Goal: Information Seeking & Learning: Learn about a topic

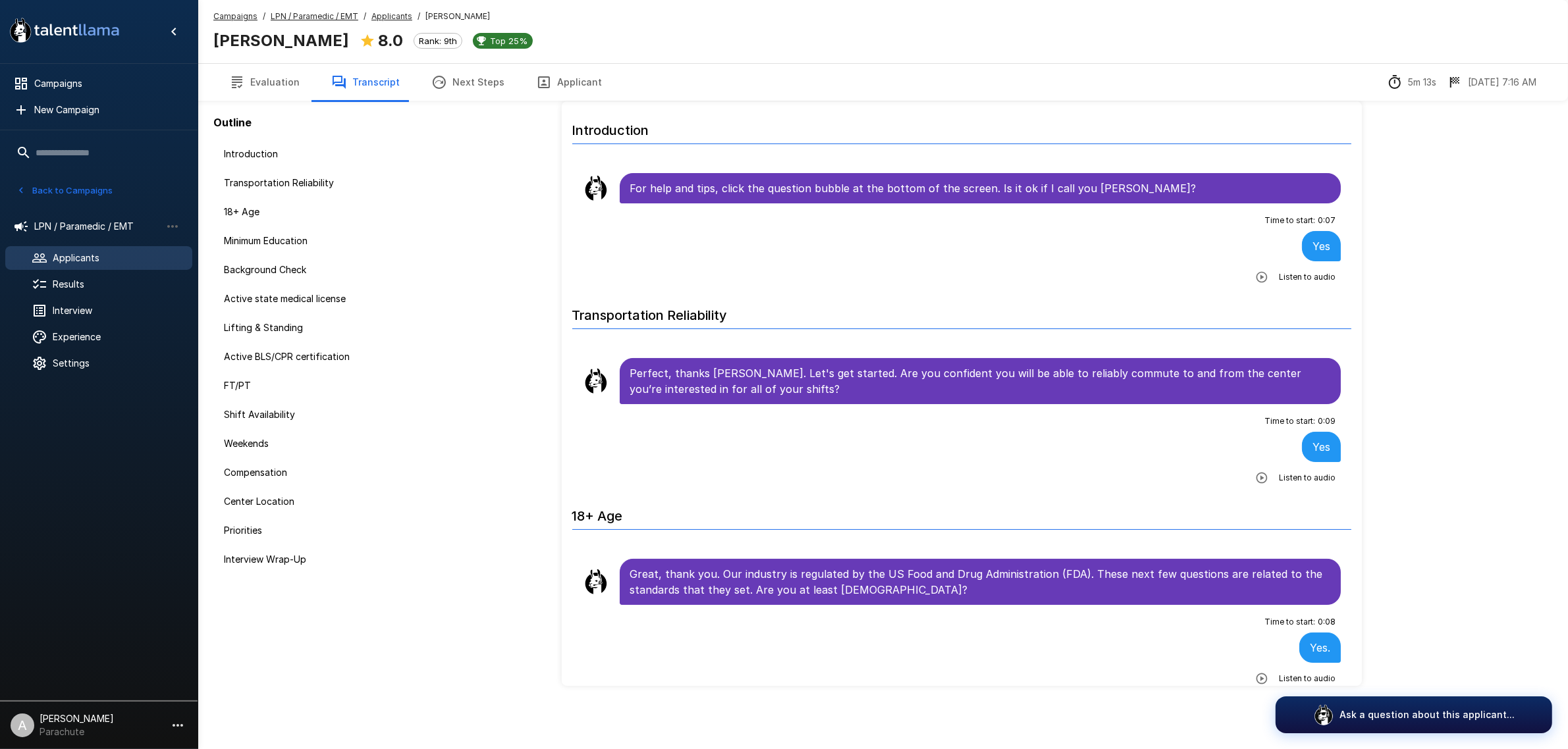
scroll to position [2747, 0]
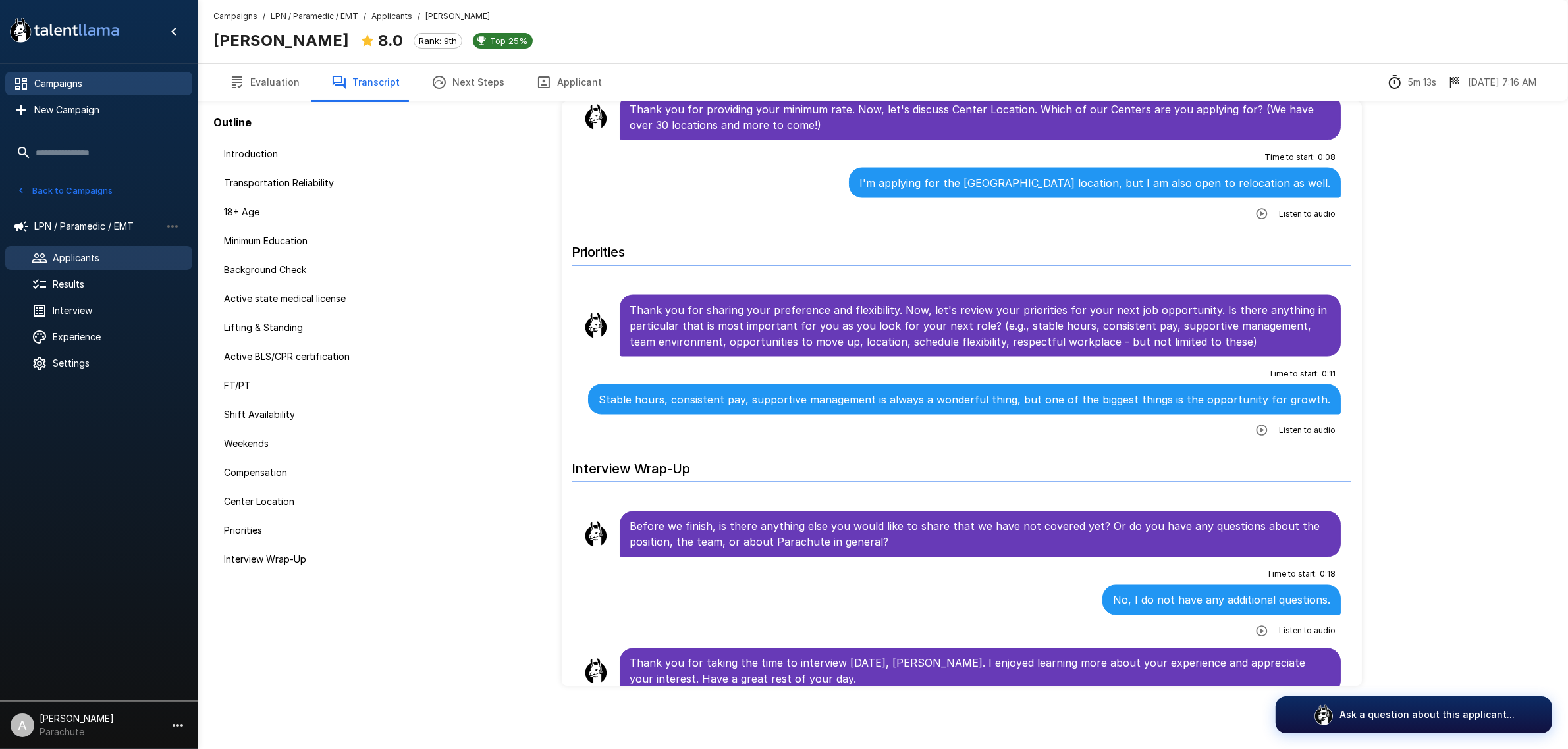
click at [63, 94] on div "Campaigns" at bounding box center [99, 83] width 187 height 23
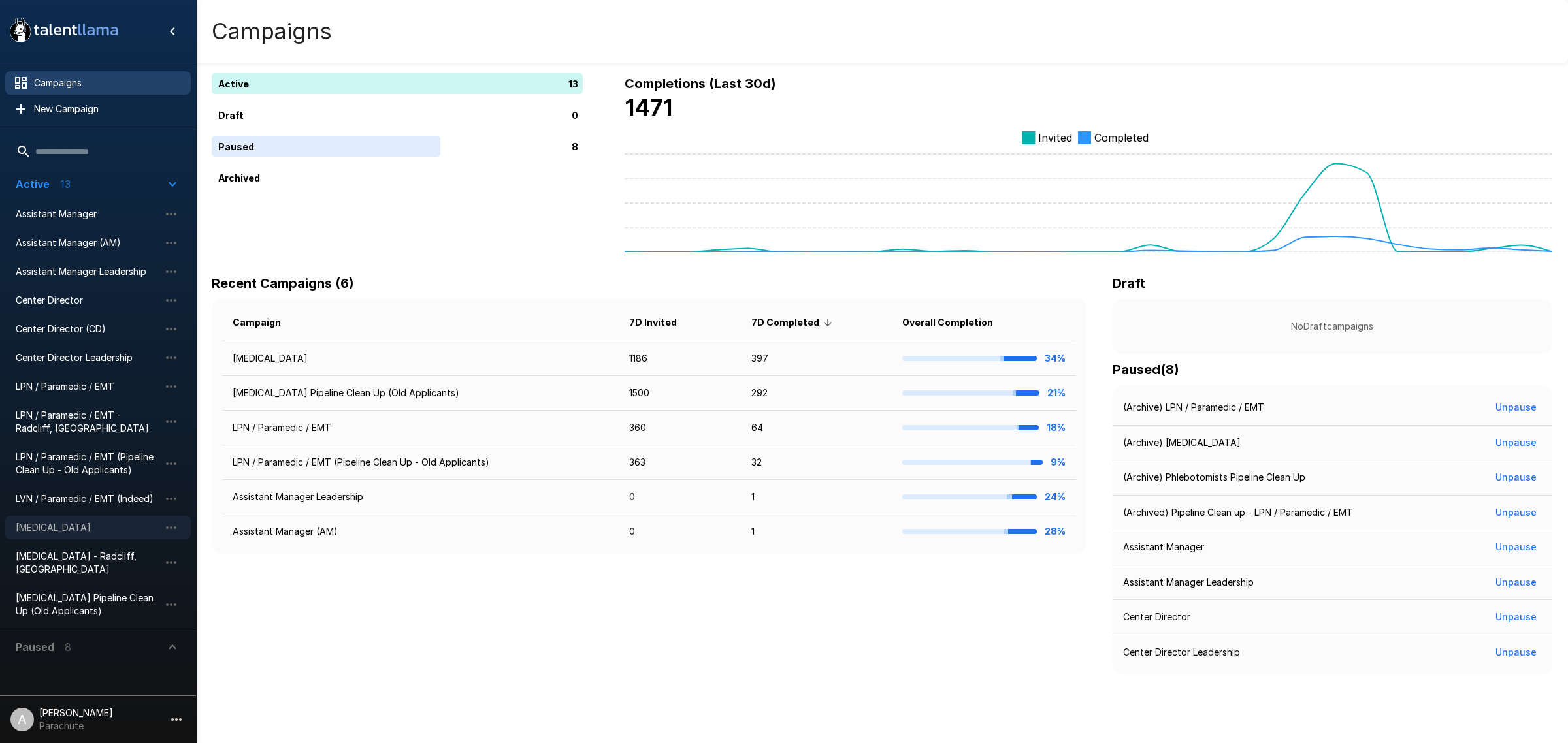
click at [81, 536] on div "[MEDICAL_DATA]" at bounding box center [98, 528] width 186 height 23
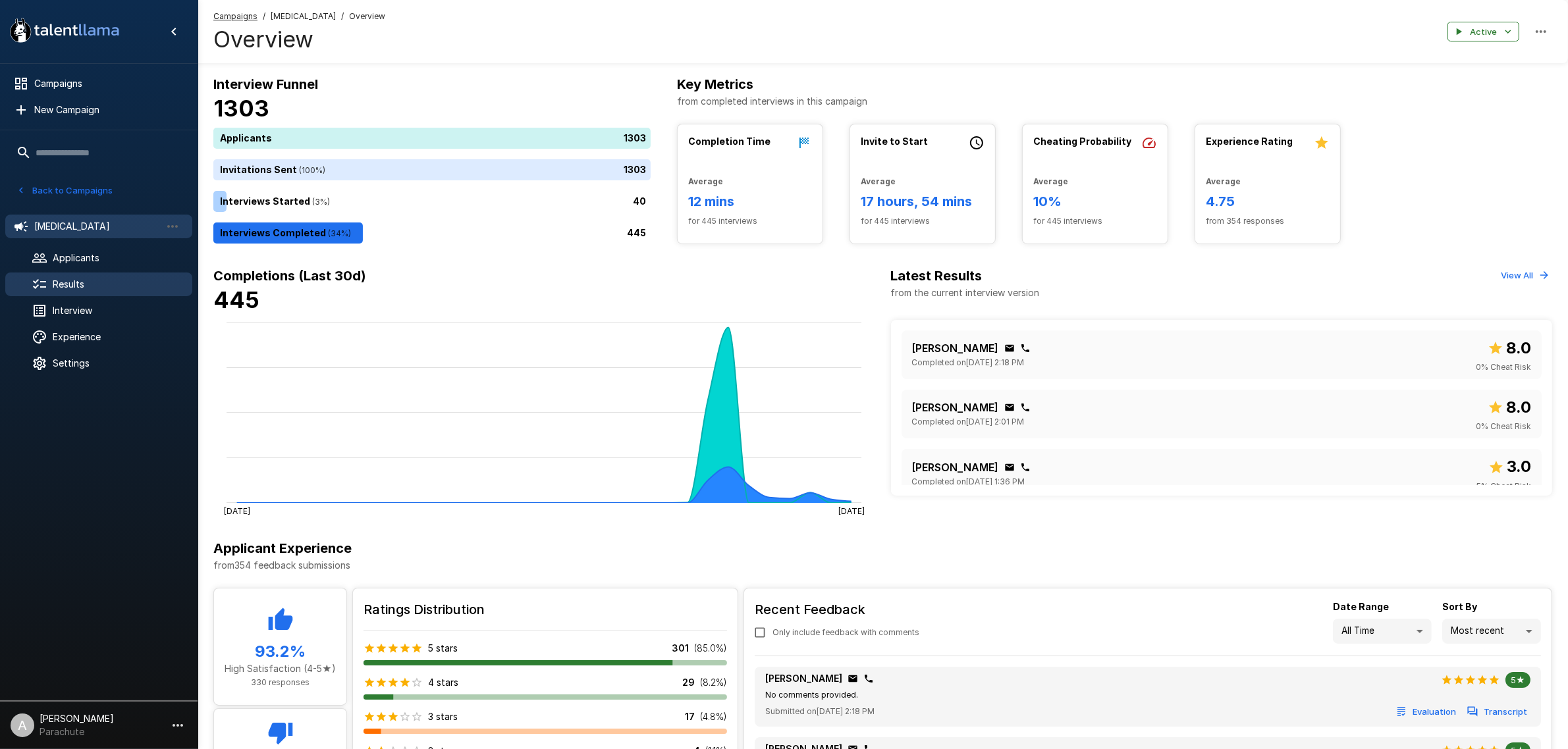
click at [96, 288] on span "Results" at bounding box center [117, 285] width 129 height 13
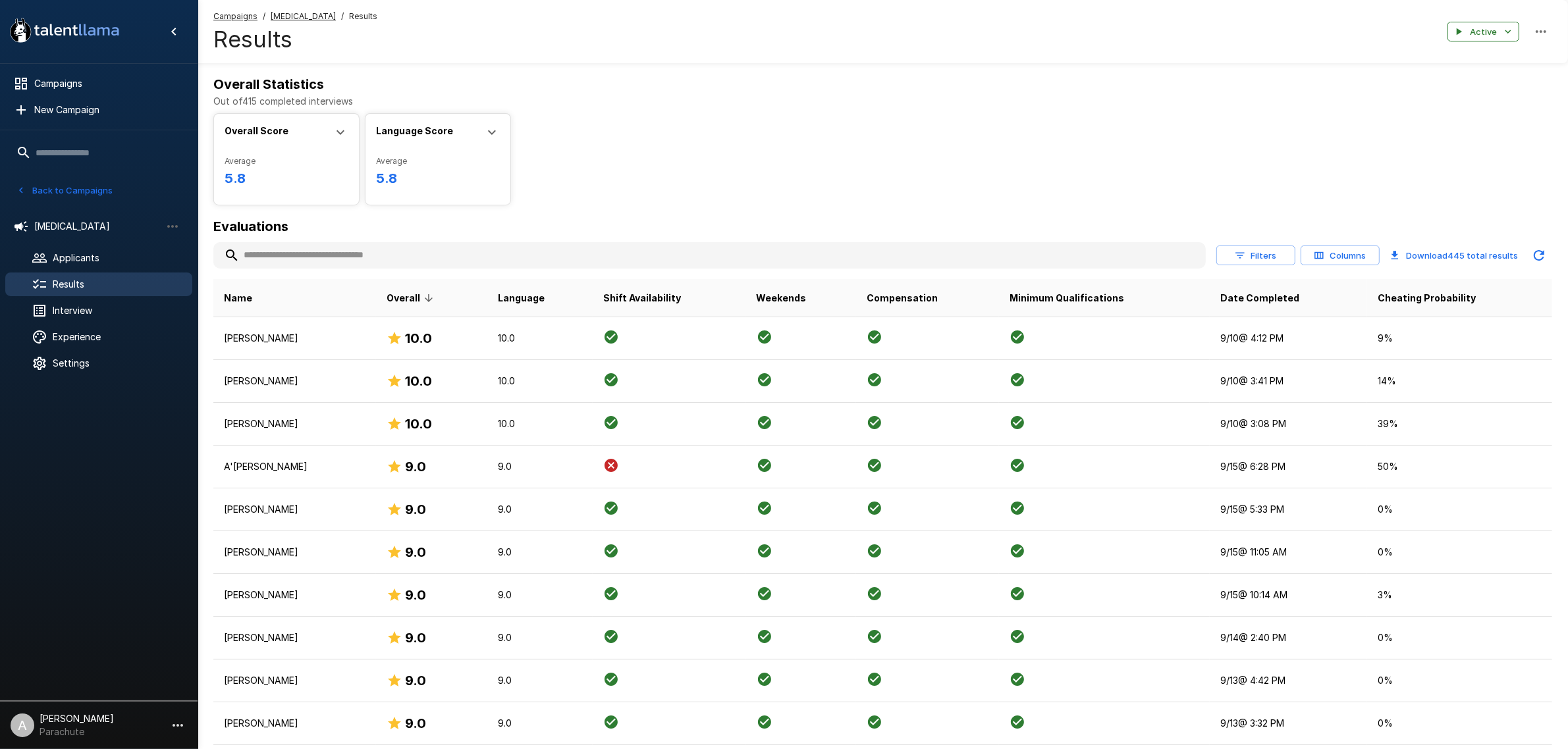
click at [1457, 257] on button "Download 445 total results" at bounding box center [1454, 255] width 138 height 26
drag, startPoint x: 303, startPoint y: 459, endPoint x: 20, endPoint y: 478, distance: 283.6
click at [303, 460] on p "A'[PERSON_NAME]" at bounding box center [295, 467] width 142 height 13
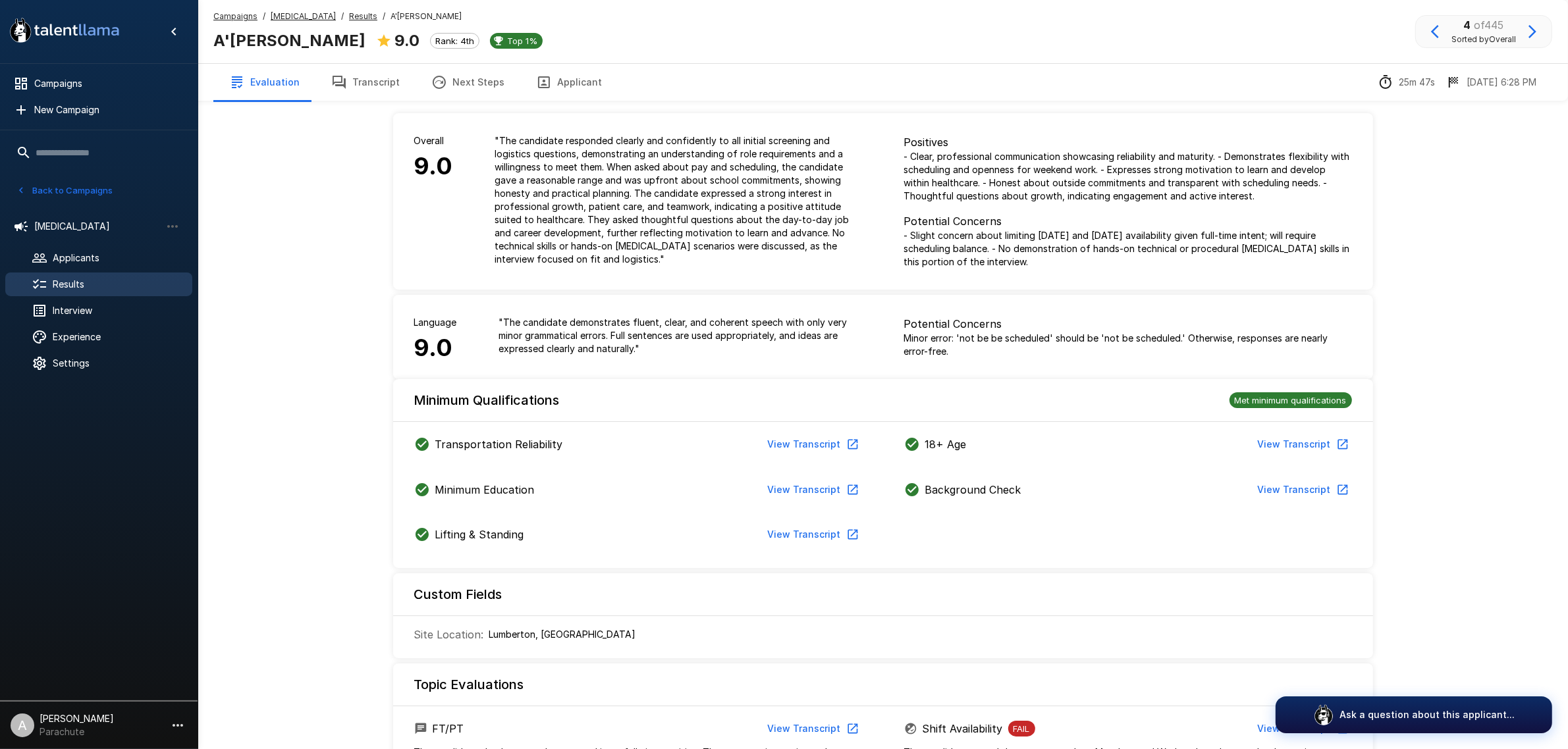
click at [378, 80] on button "Transcript" at bounding box center [365, 82] width 100 height 37
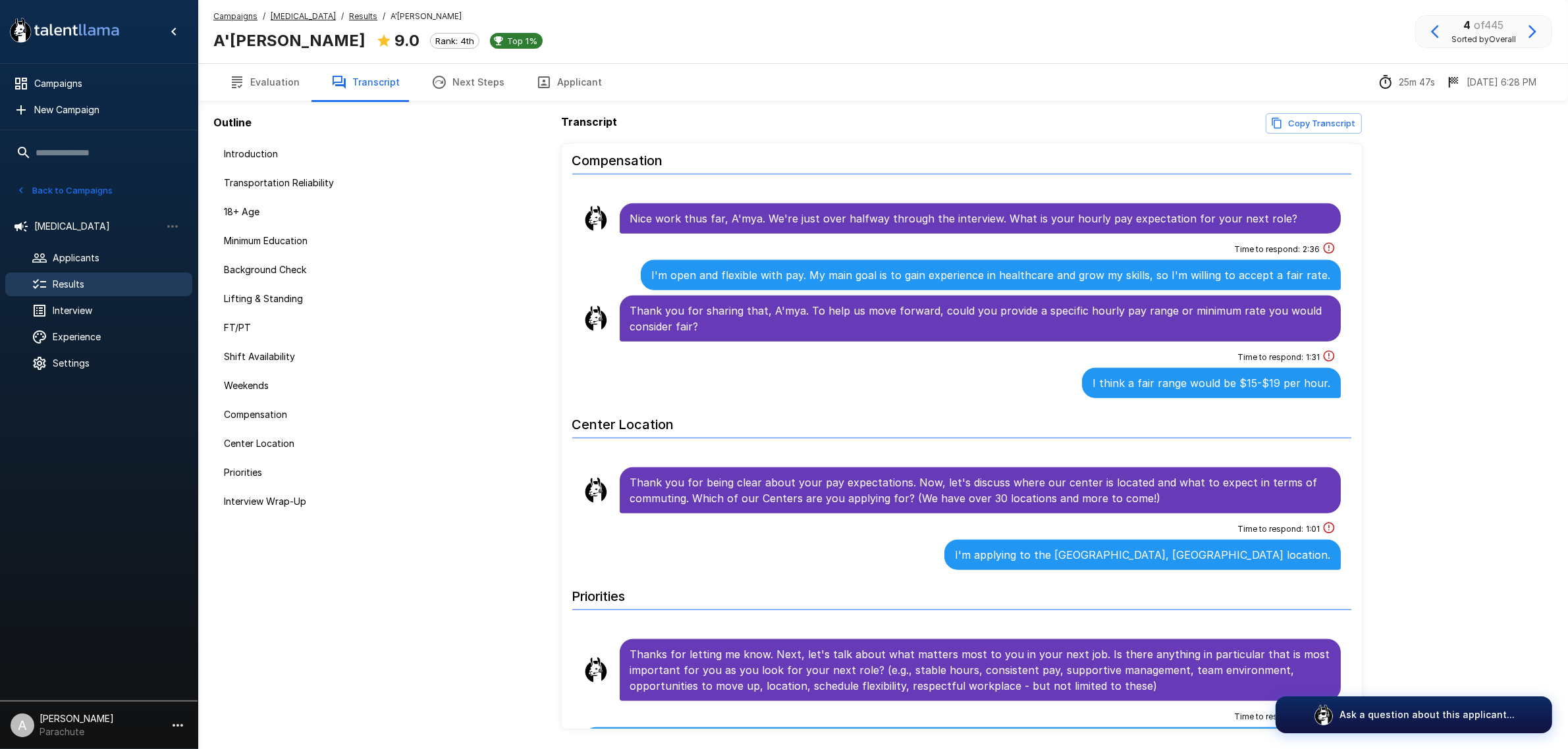
scroll to position [1285, 0]
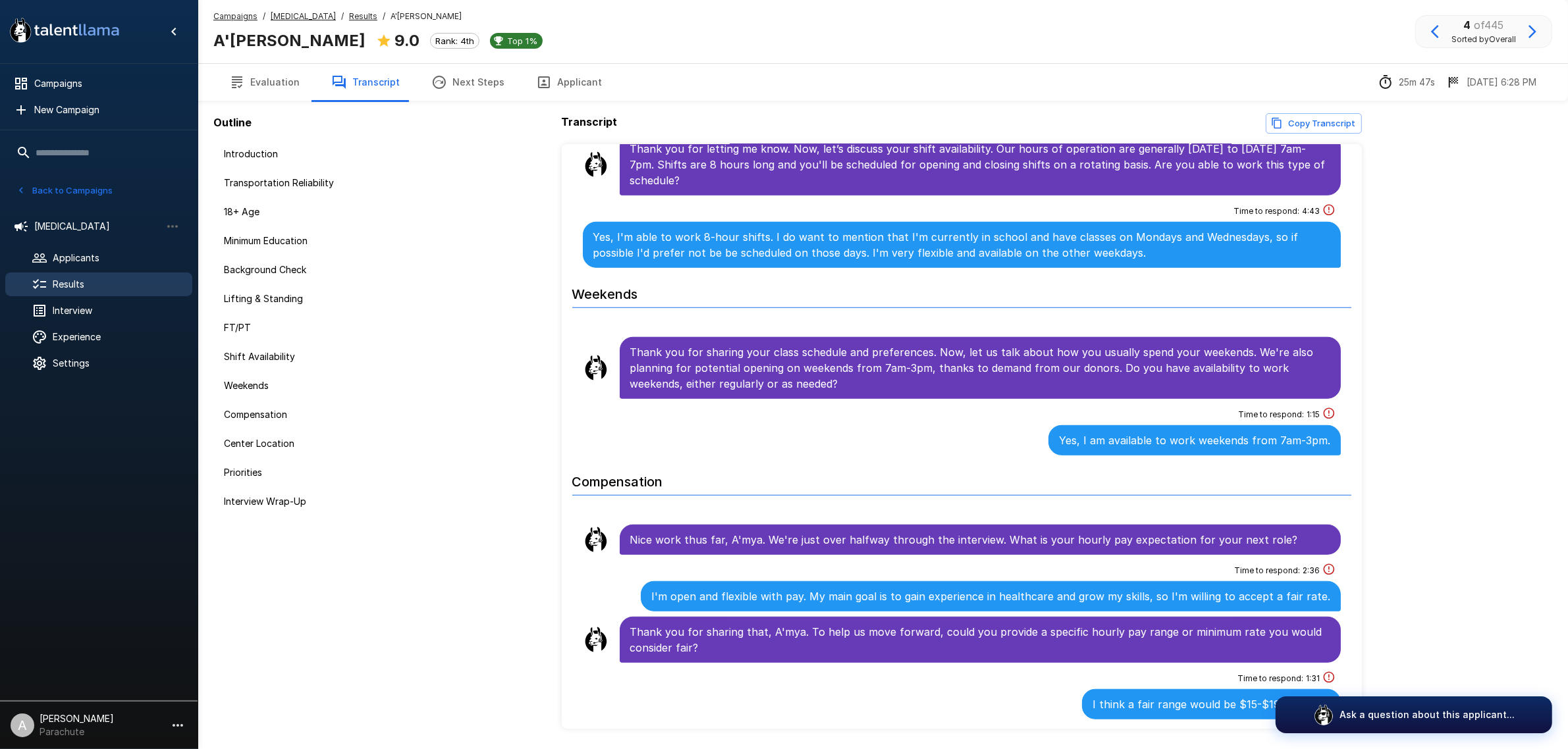
click at [97, 283] on span "Results" at bounding box center [117, 285] width 129 height 13
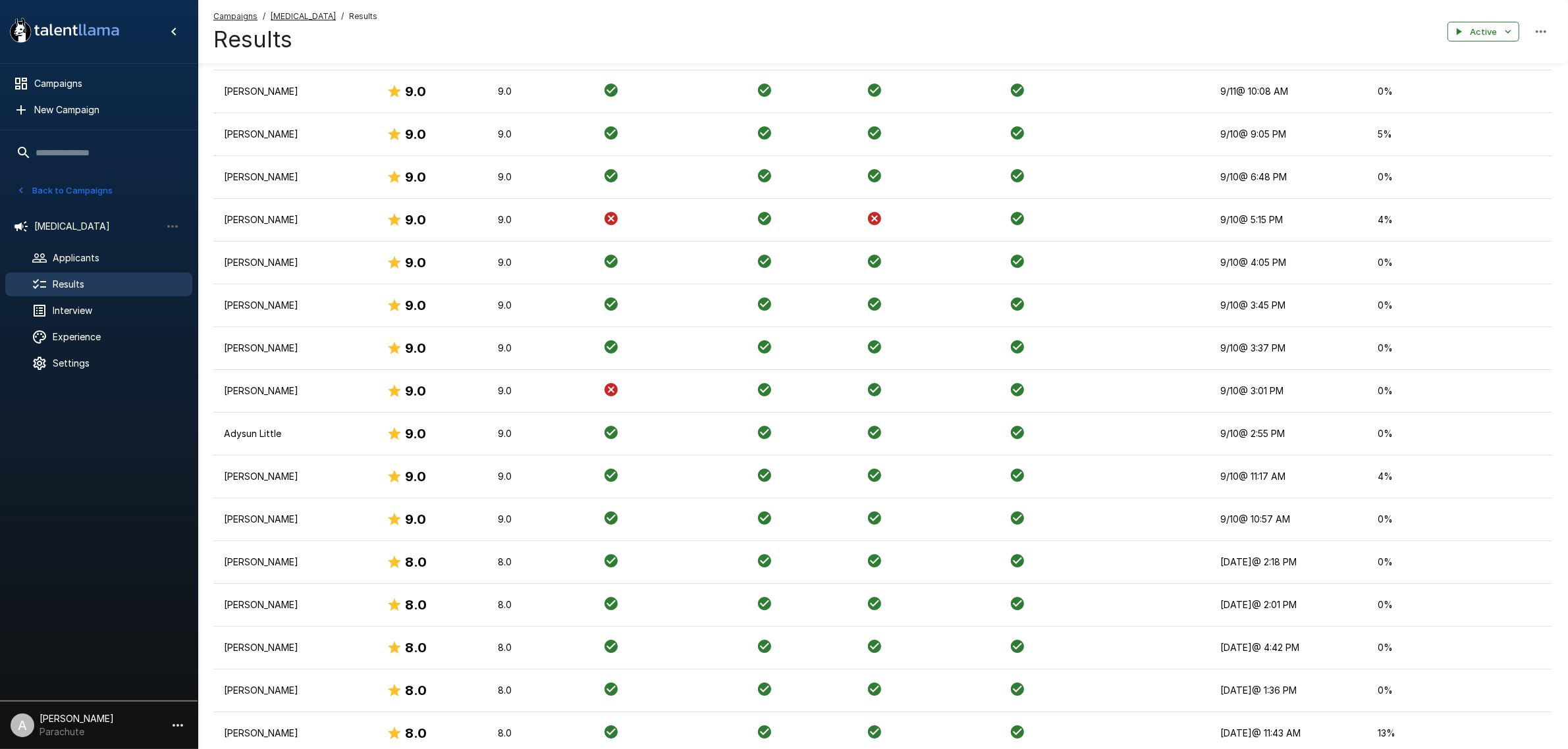
scroll to position [1728, 0]
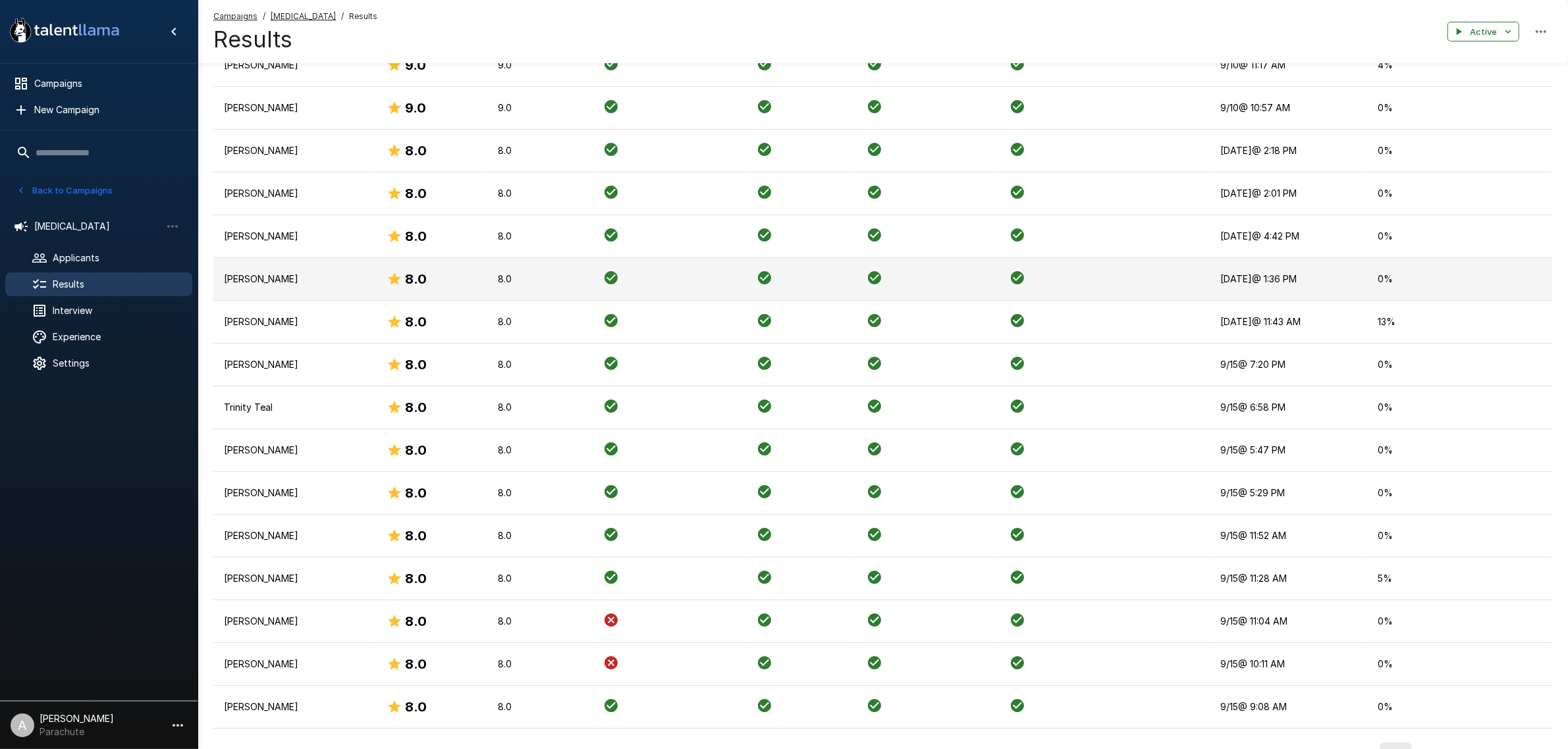
click at [292, 284] on p "[PERSON_NAME]" at bounding box center [295, 279] width 142 height 13
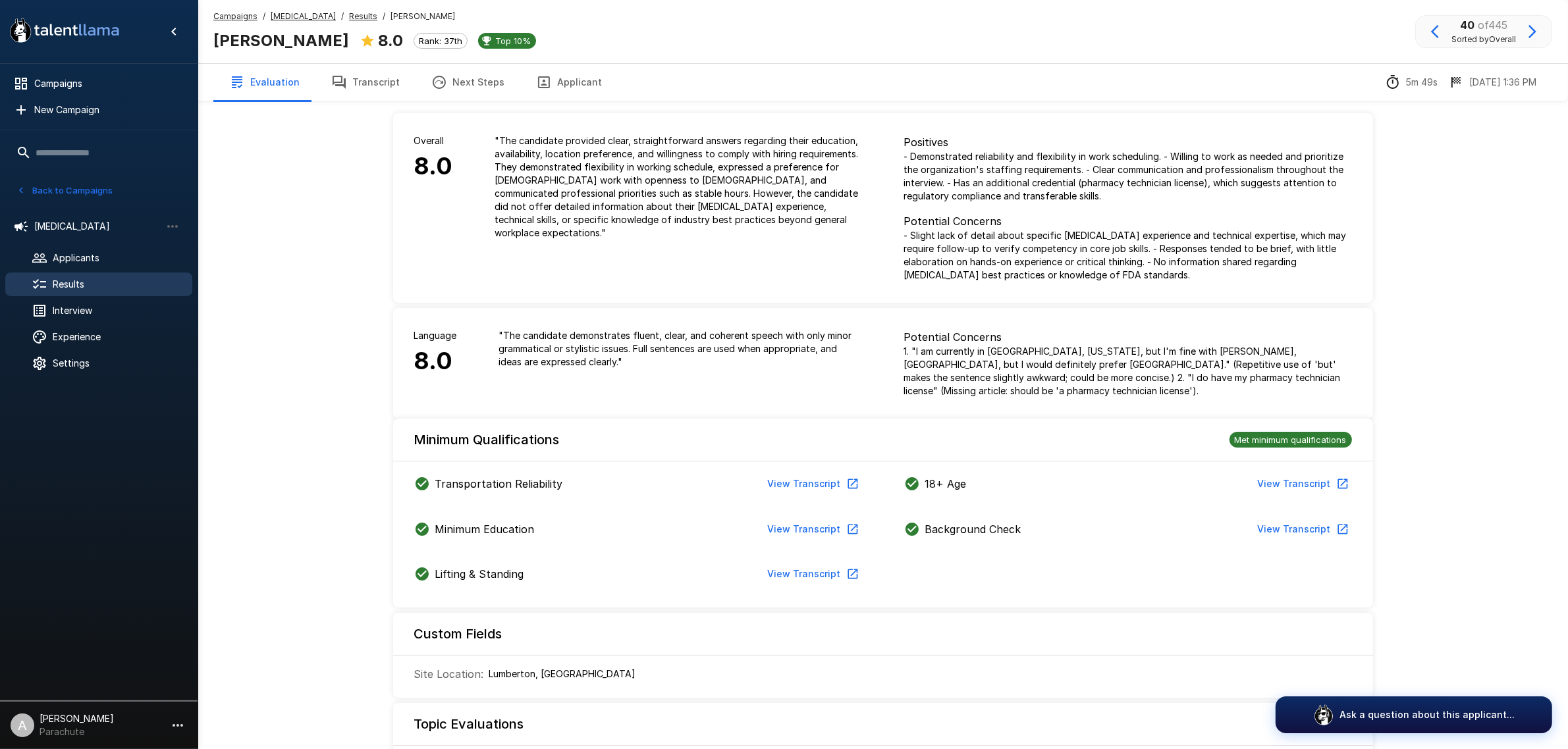
click at [373, 80] on button "Transcript" at bounding box center [365, 82] width 100 height 37
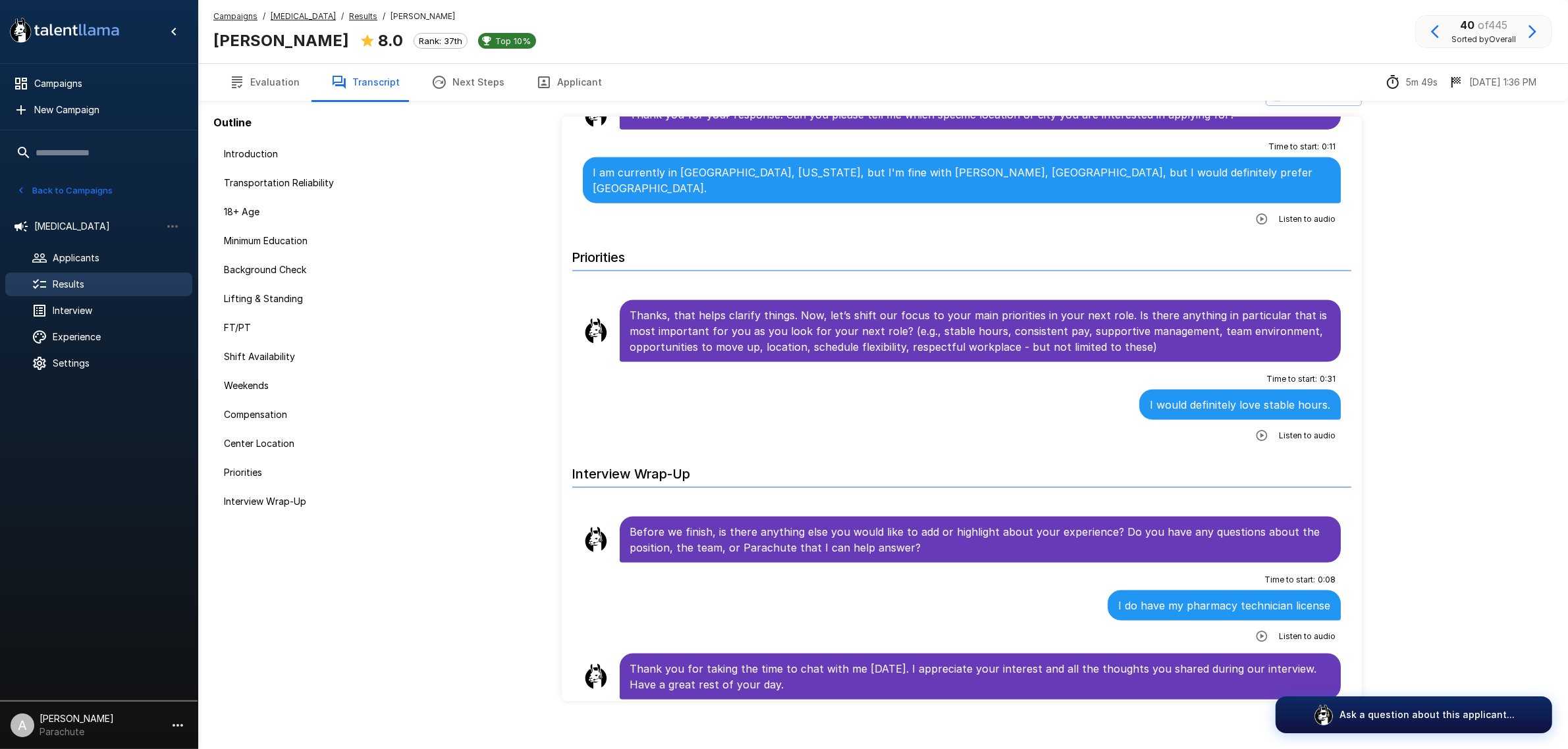
scroll to position [43, 0]
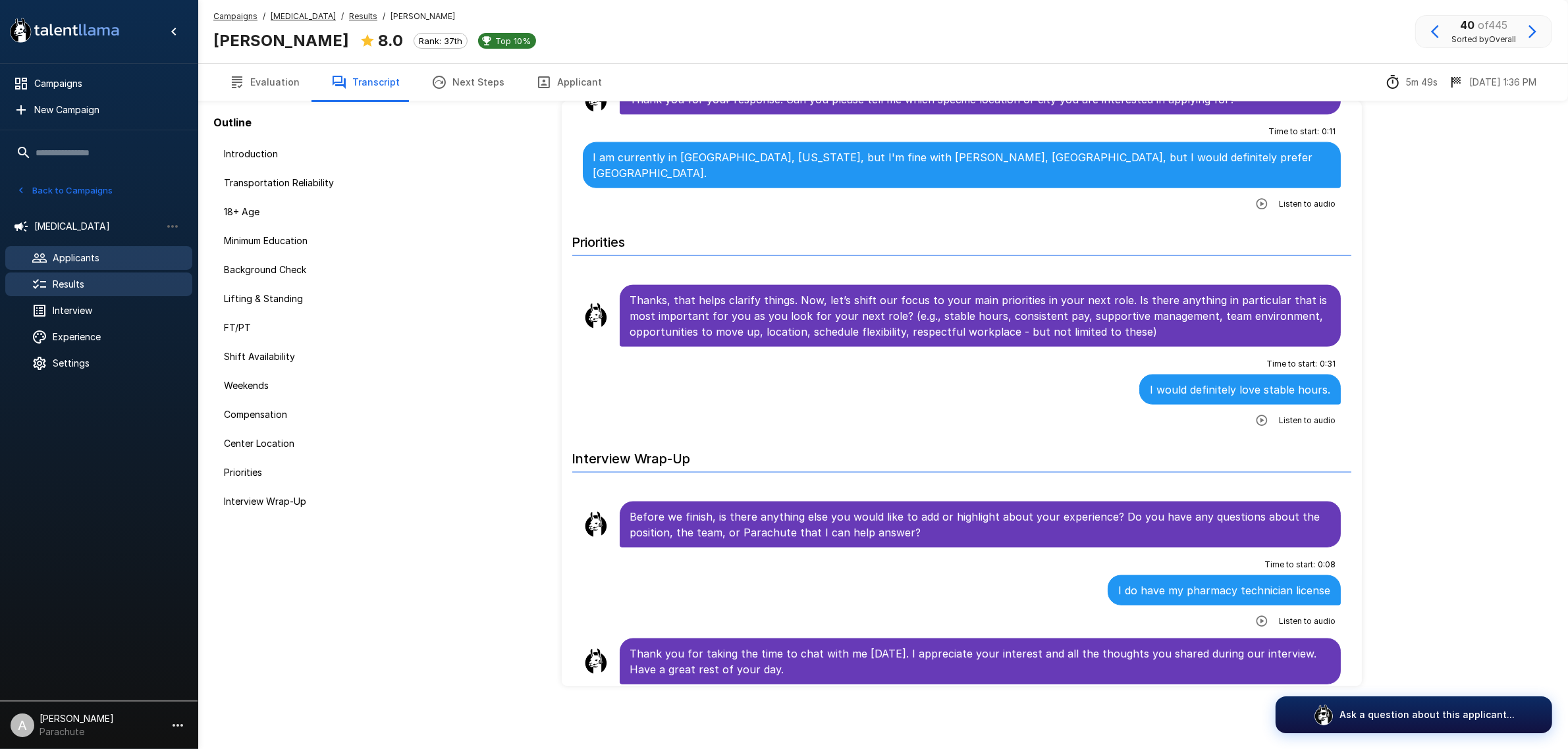
click at [83, 250] on div "Applicants" at bounding box center [99, 258] width 187 height 23
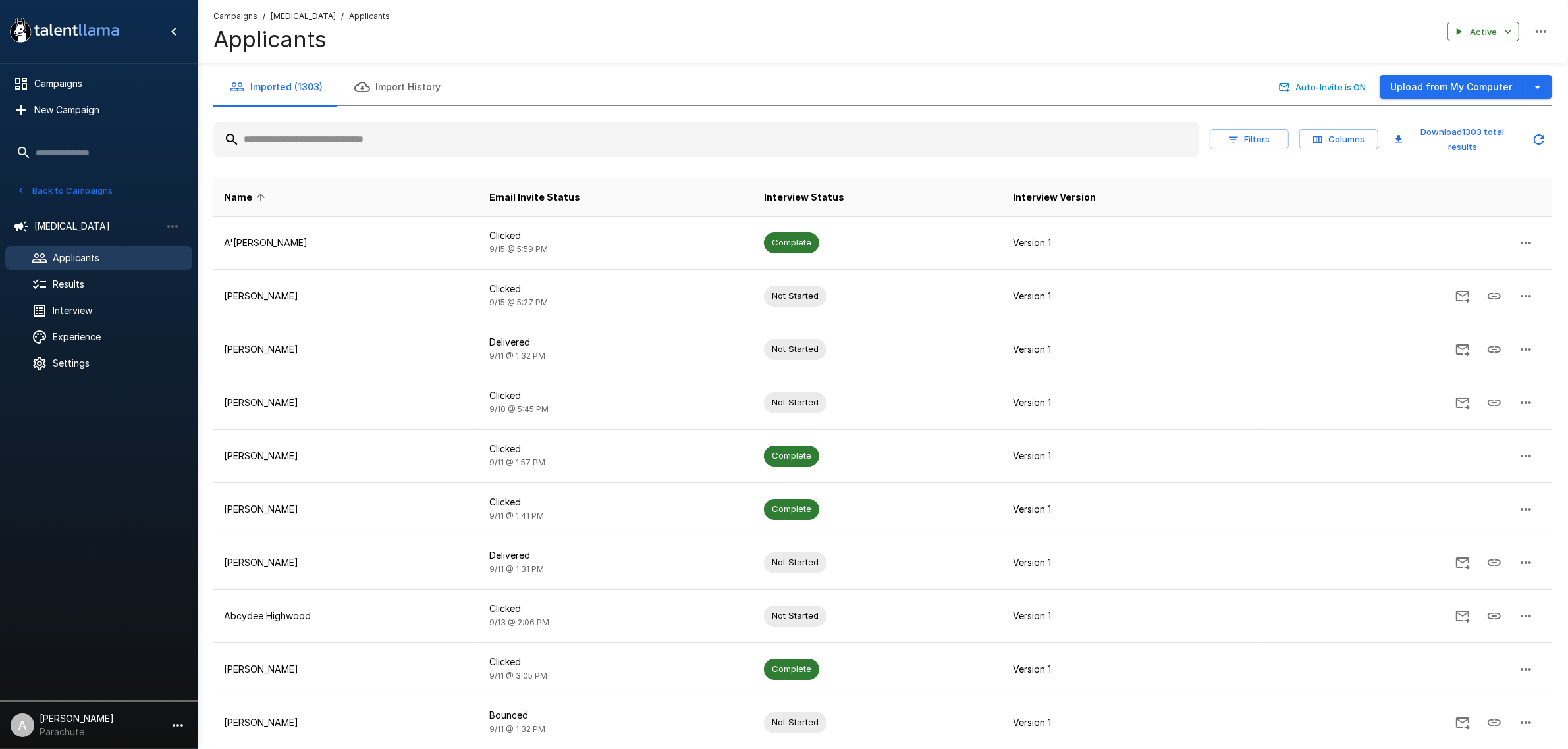
click at [383, 140] on input "text" at bounding box center [707, 140] width 986 height 23
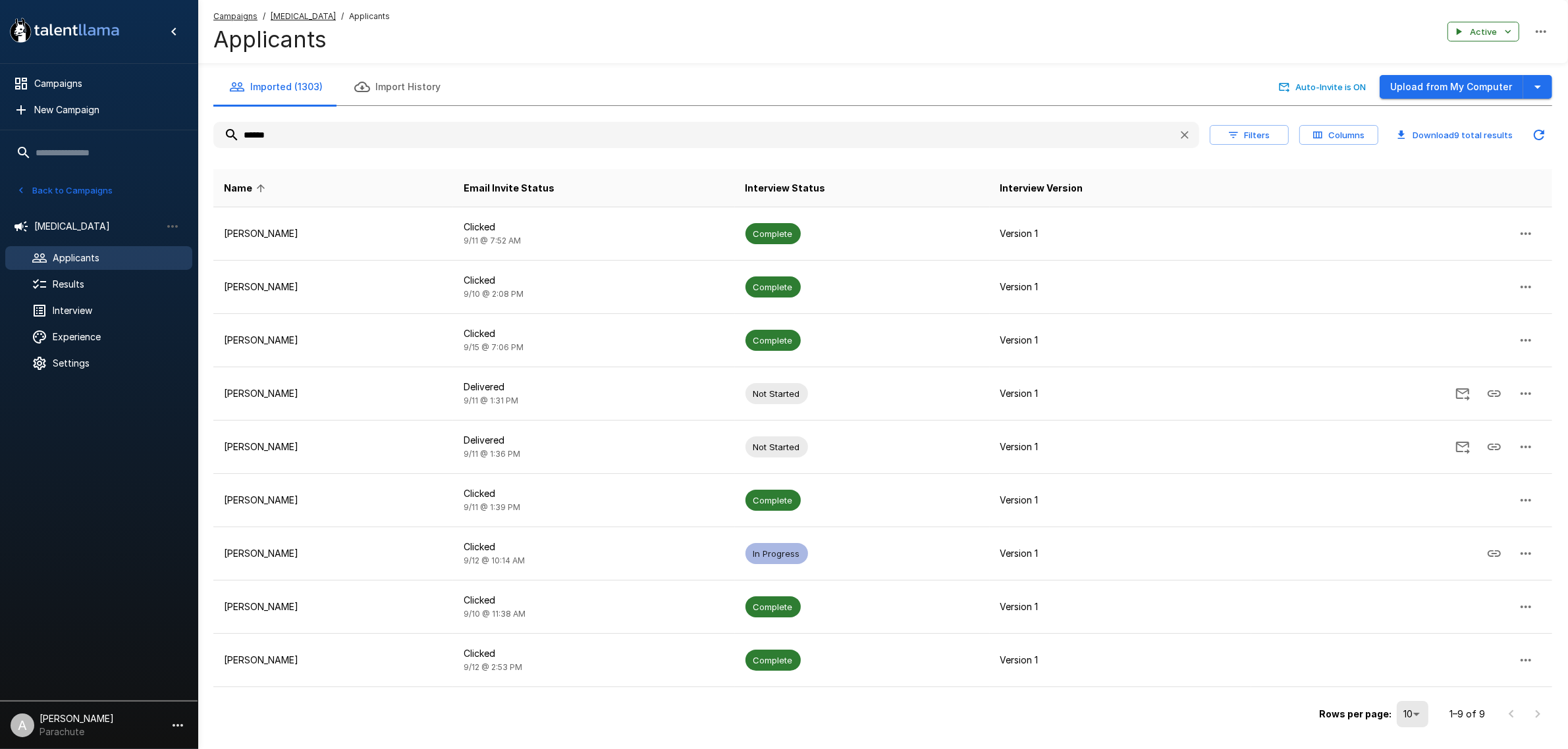
type input "******"
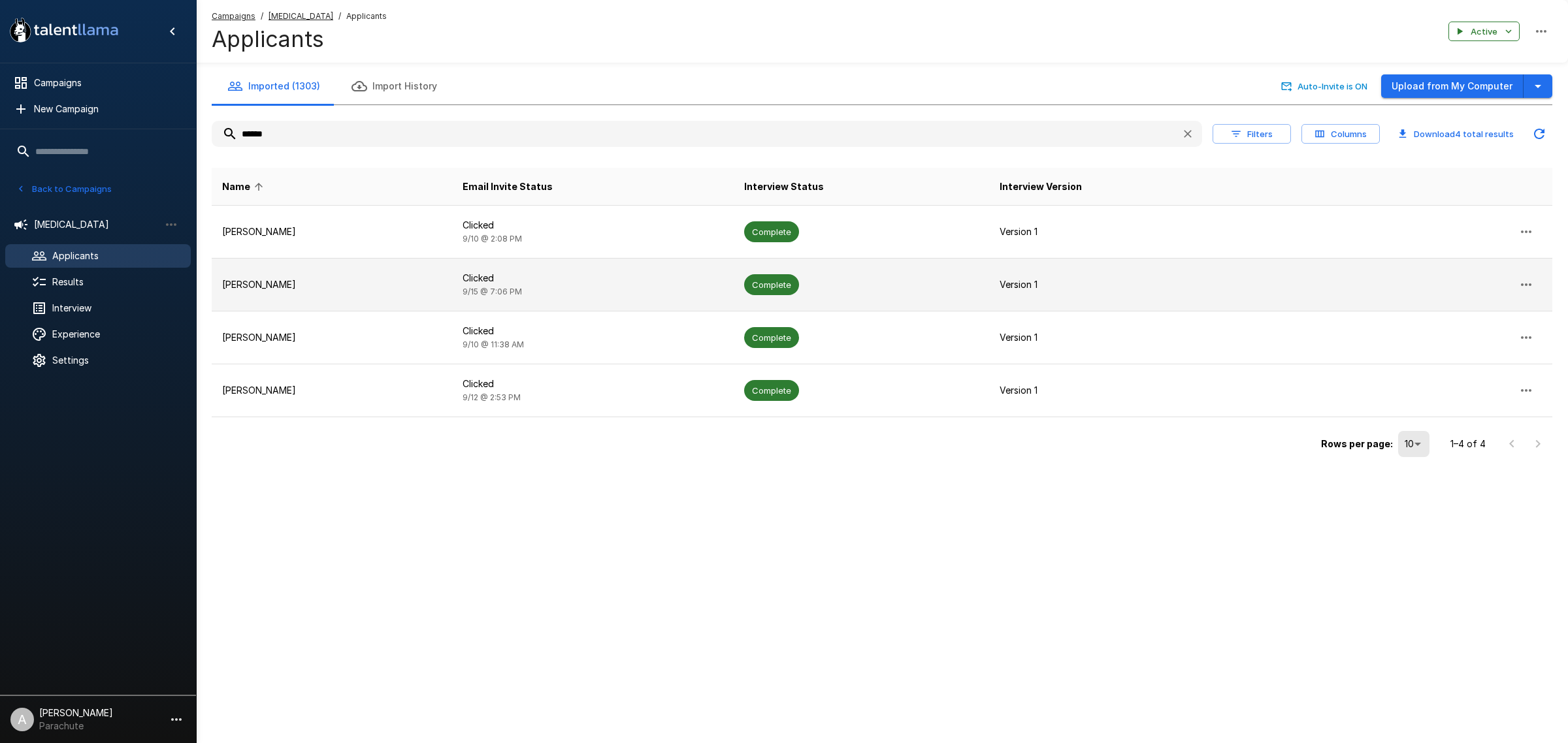
click at [332, 299] on td "[PERSON_NAME]" at bounding box center [332, 284] width 240 height 53
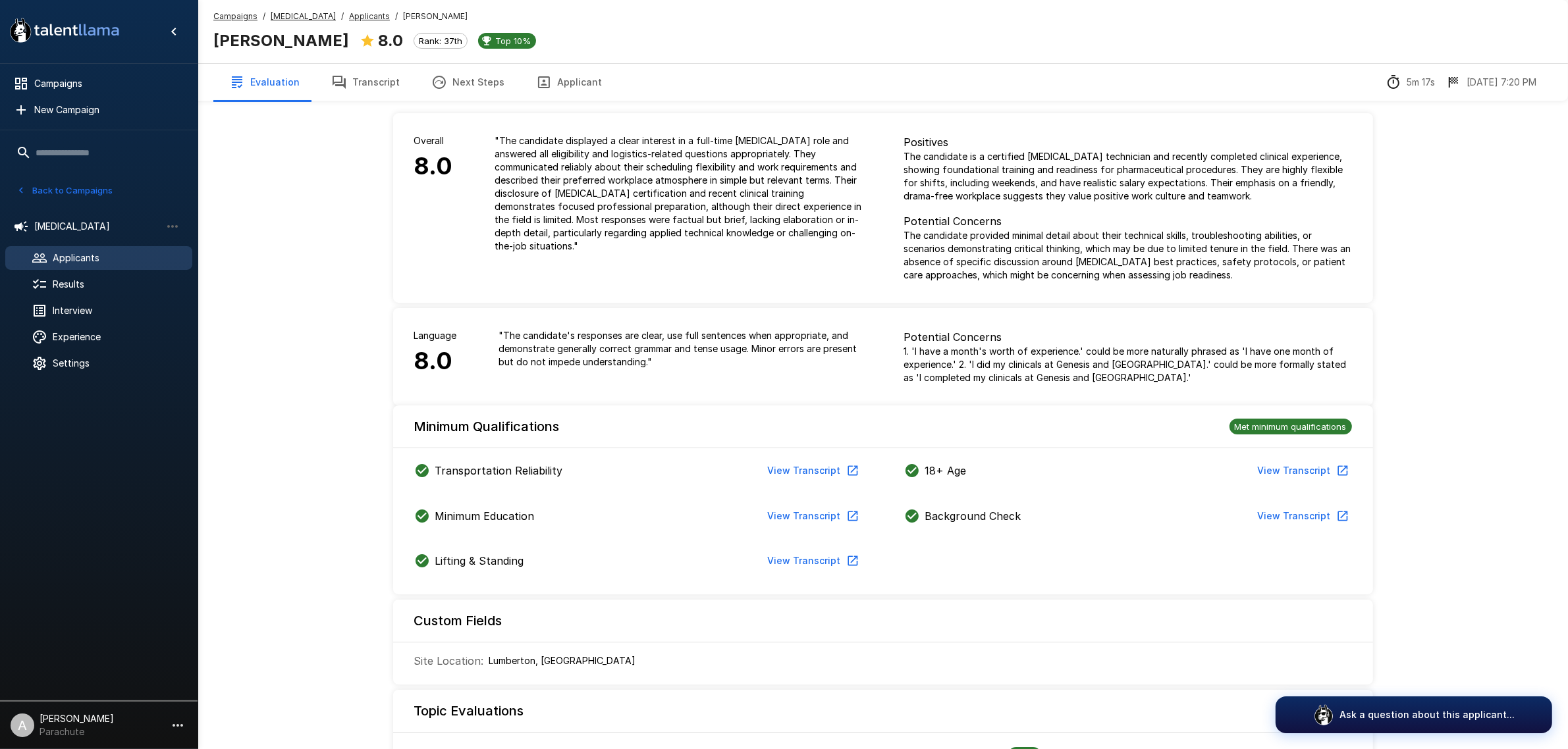
drag, startPoint x: 373, startPoint y: 91, endPoint x: 351, endPoint y: 97, distance: 22.8
click at [373, 91] on button "Transcript" at bounding box center [365, 82] width 100 height 37
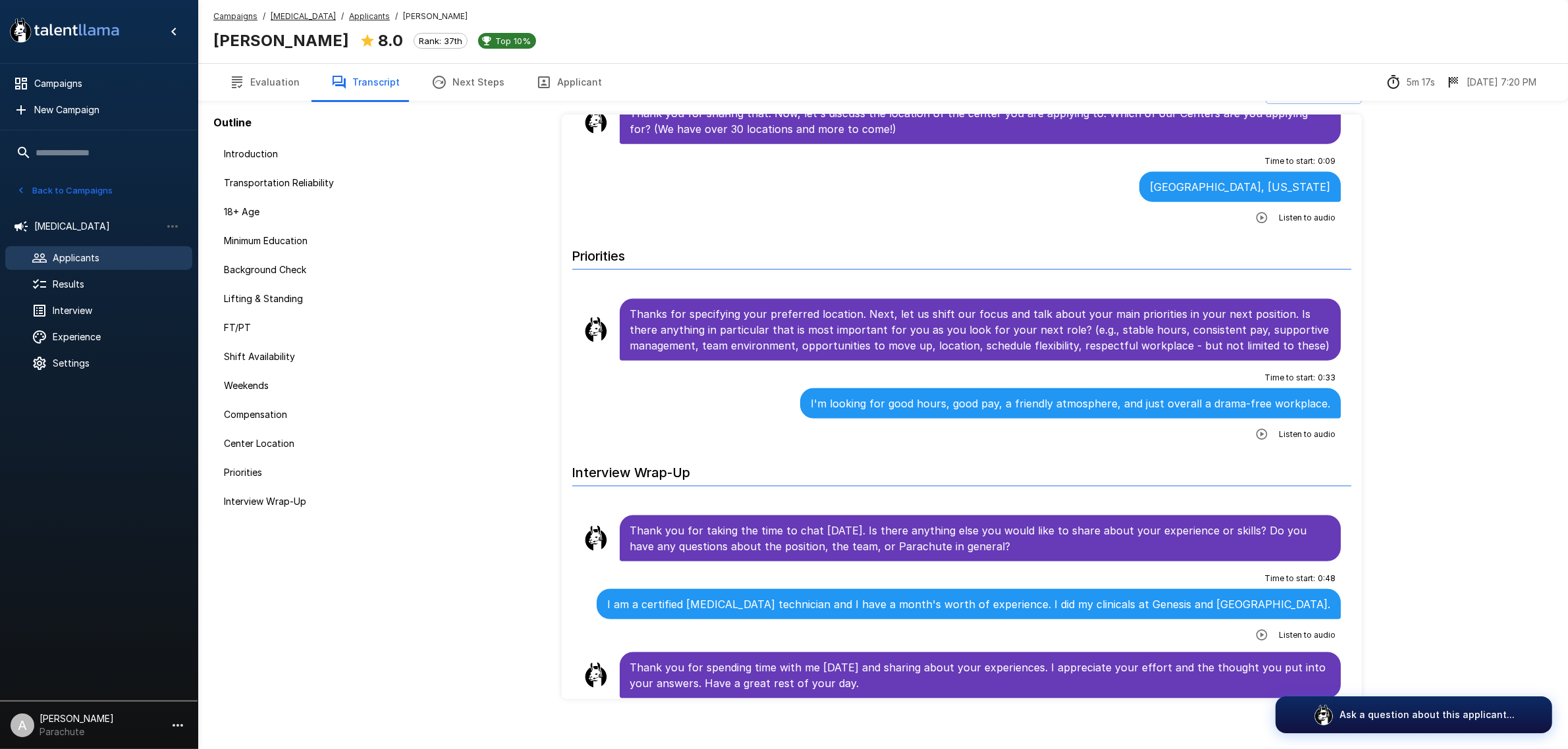
scroll to position [43, 0]
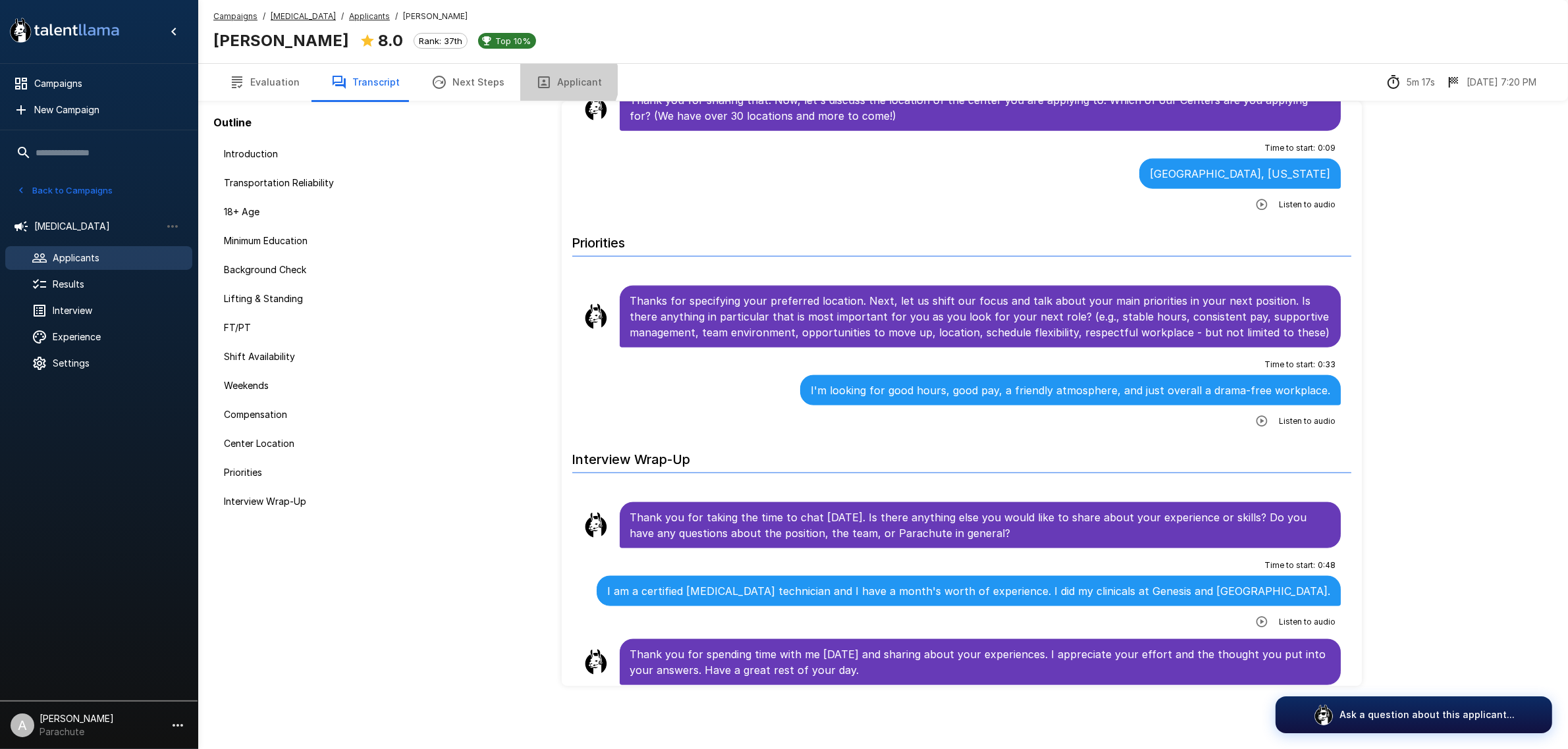
click at [555, 80] on button "Applicant" at bounding box center [569, 82] width 97 height 37
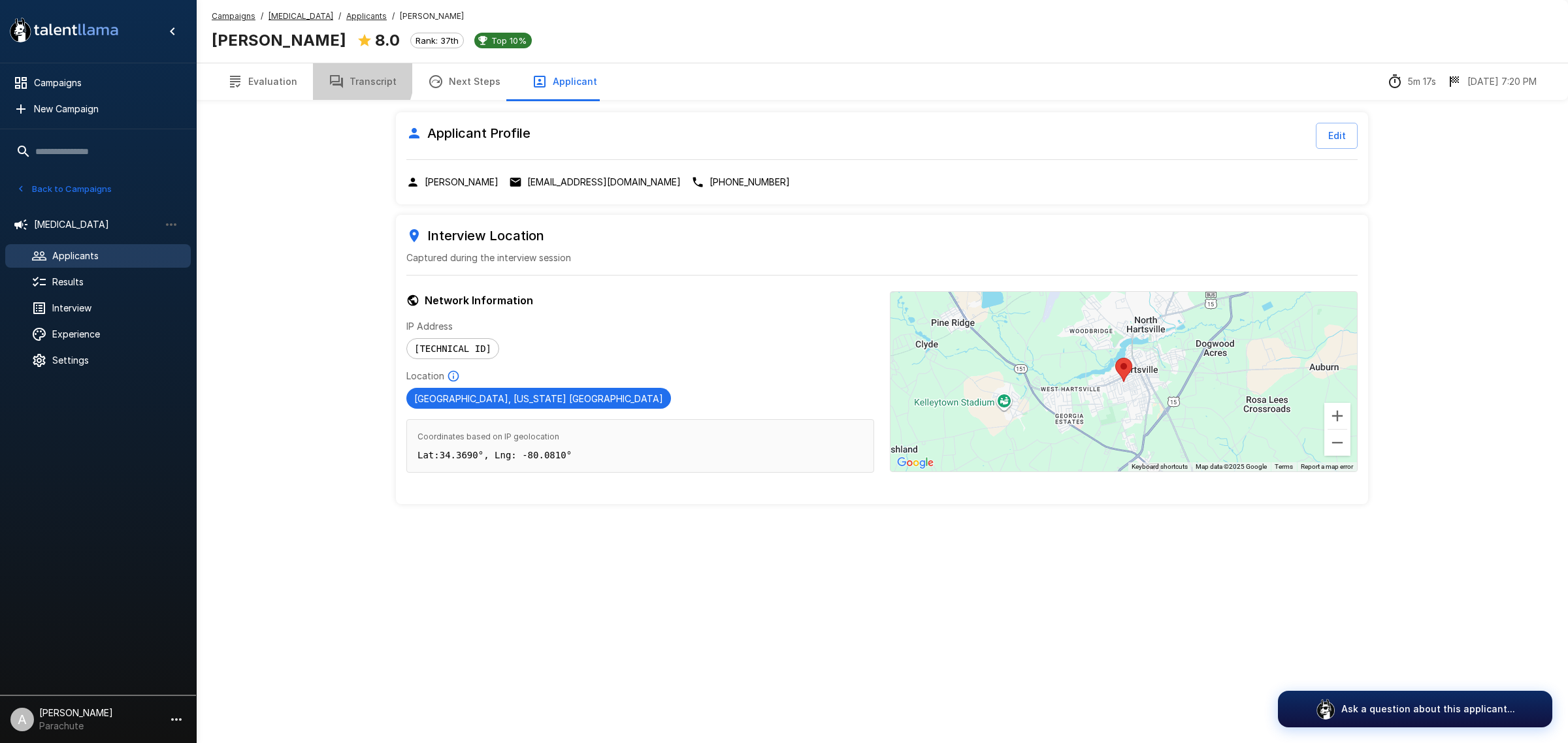
click at [335, 75] on icon "button" at bounding box center [337, 82] width 13 height 13
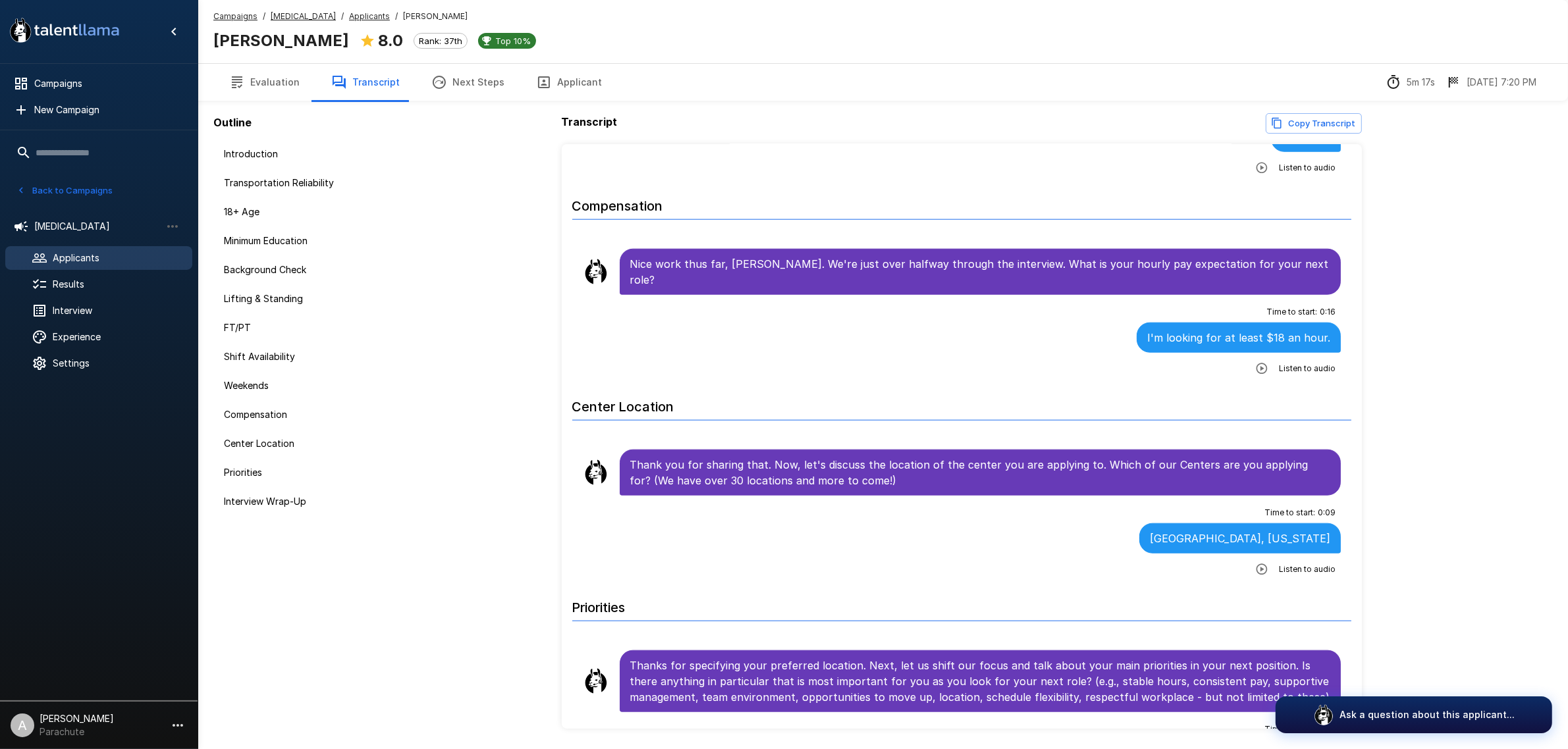
scroll to position [2081, 0]
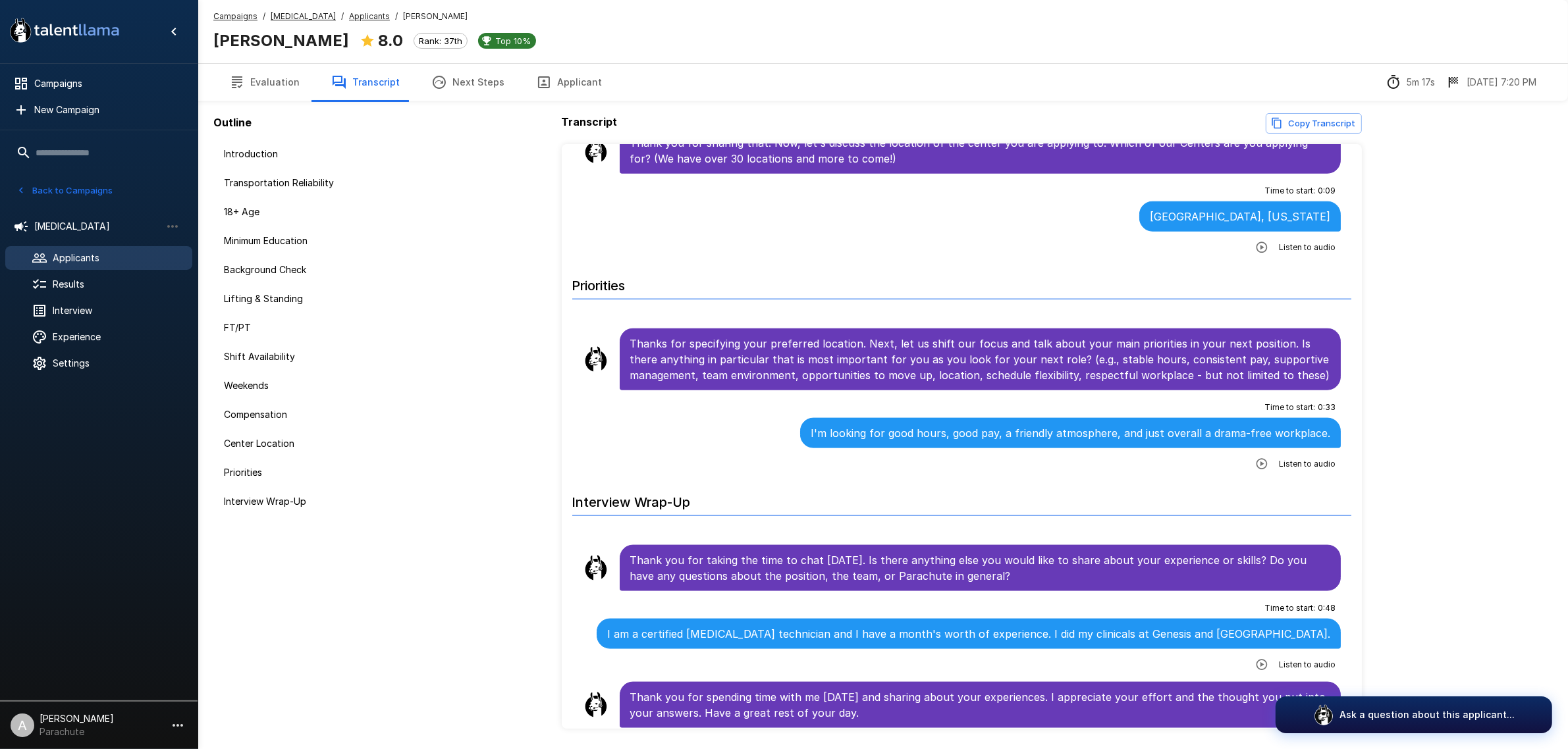
click at [122, 257] on span "Applicants" at bounding box center [117, 258] width 129 height 13
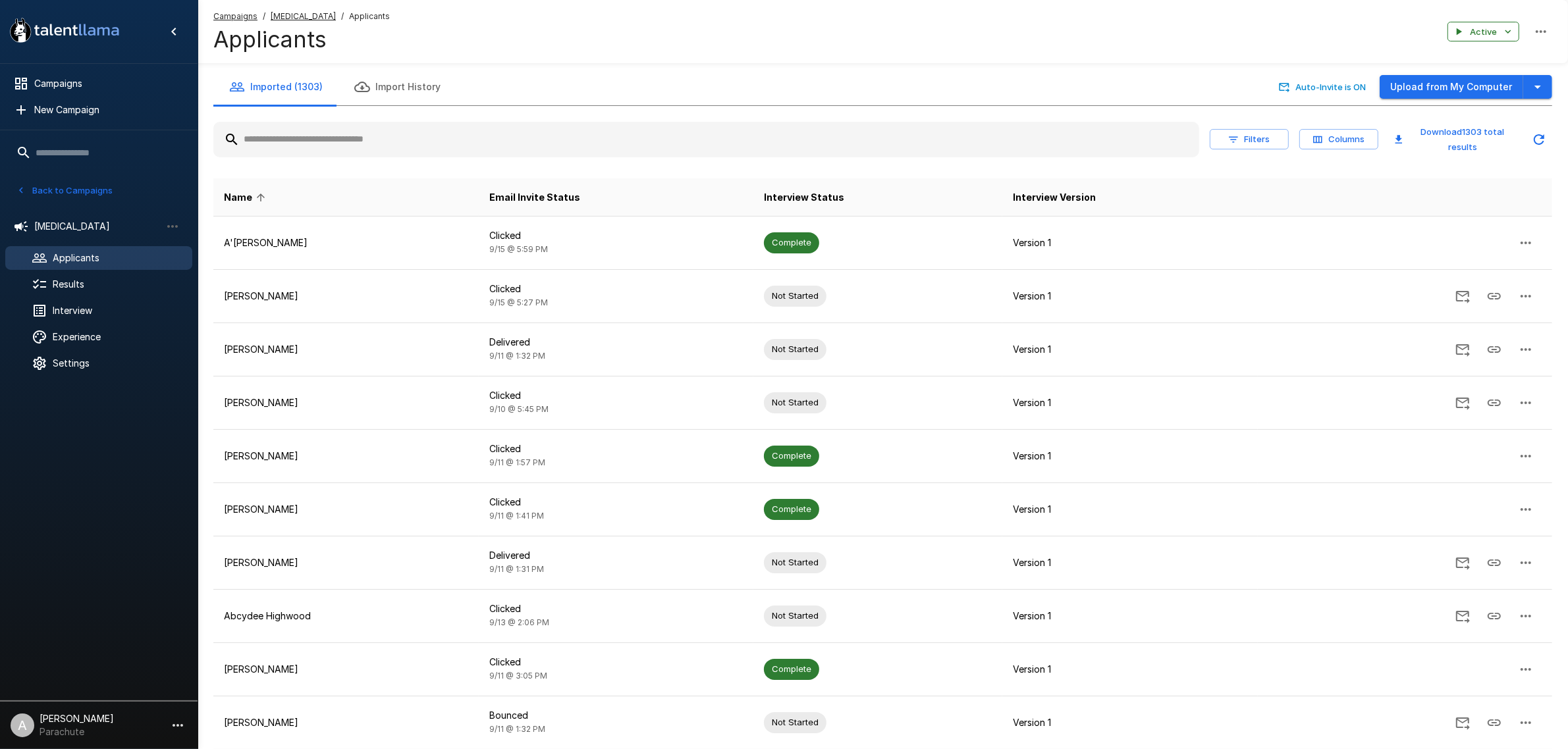
click at [345, 143] on input "text" at bounding box center [707, 140] width 986 height 23
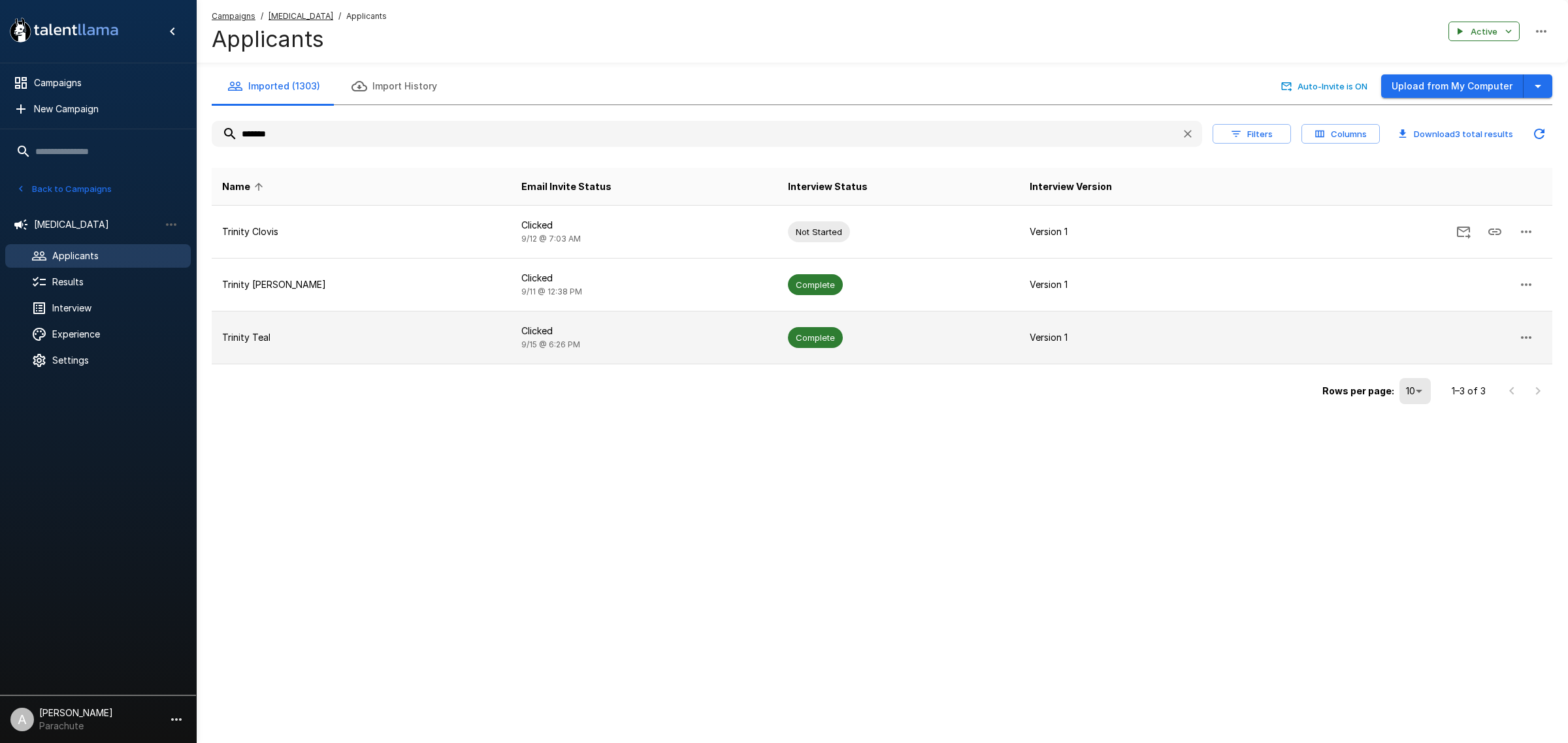
type input "*******"
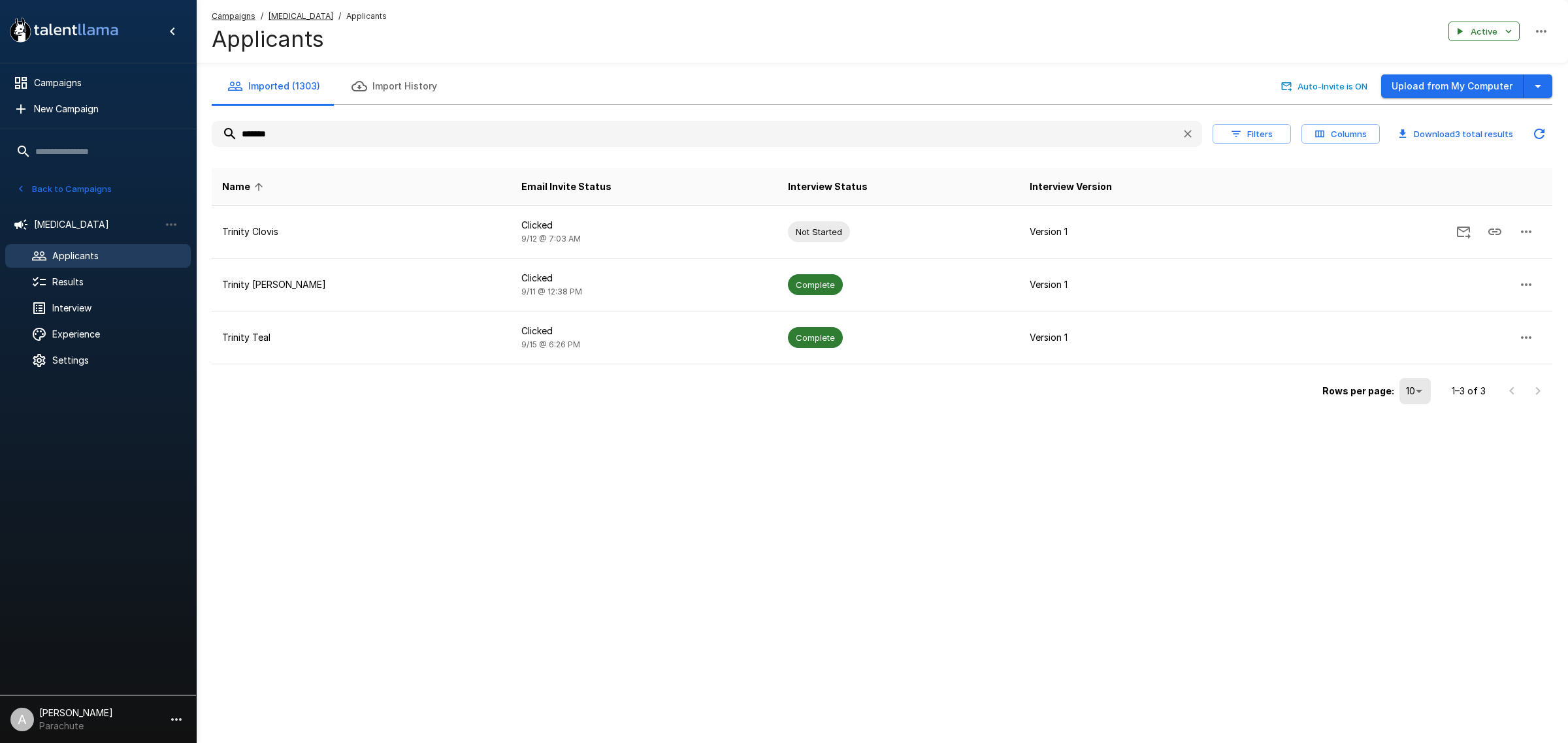
click at [359, 327] on td "Trinity Teal" at bounding box center [362, 337] width 299 height 53
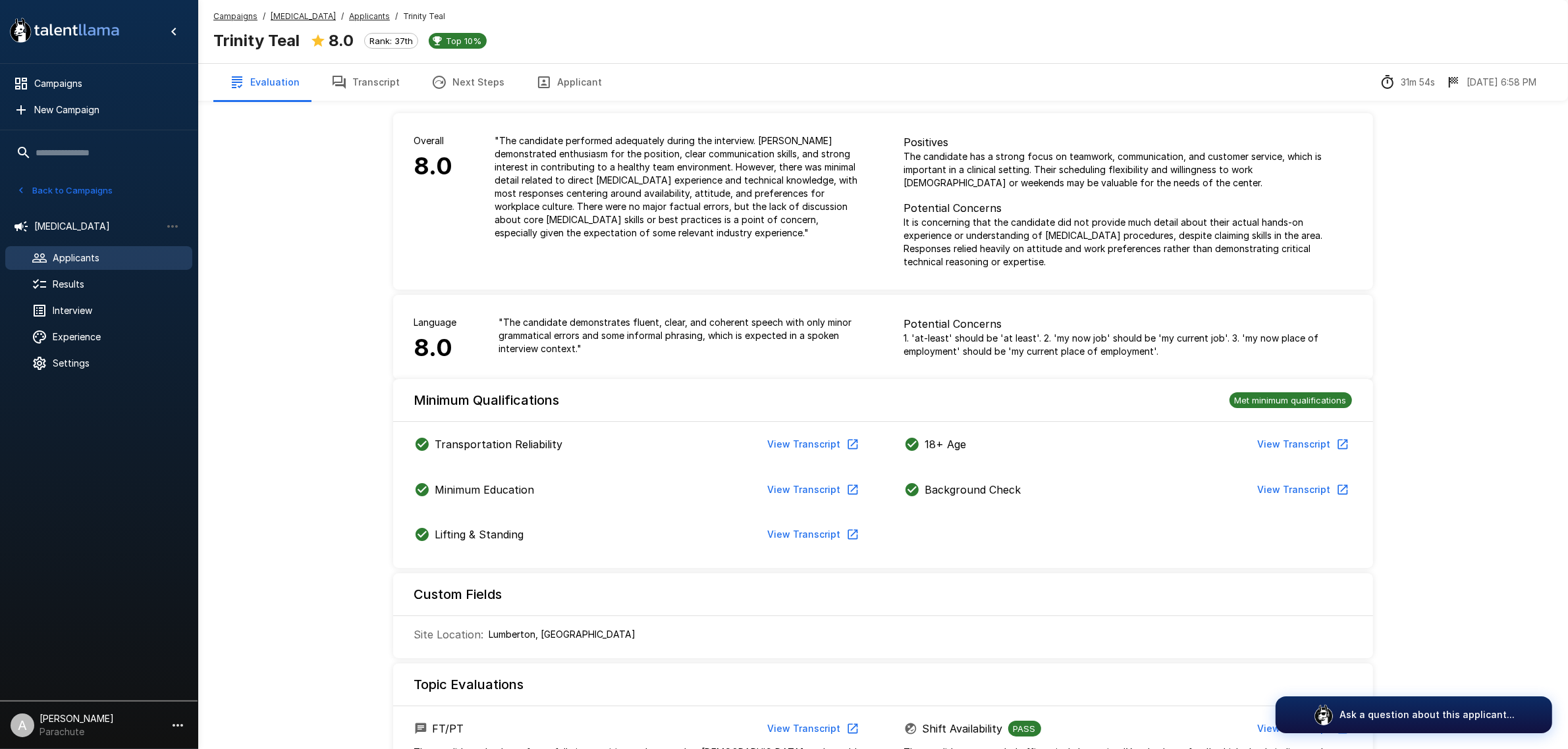
click at [382, 78] on button "Transcript" at bounding box center [365, 82] width 100 height 37
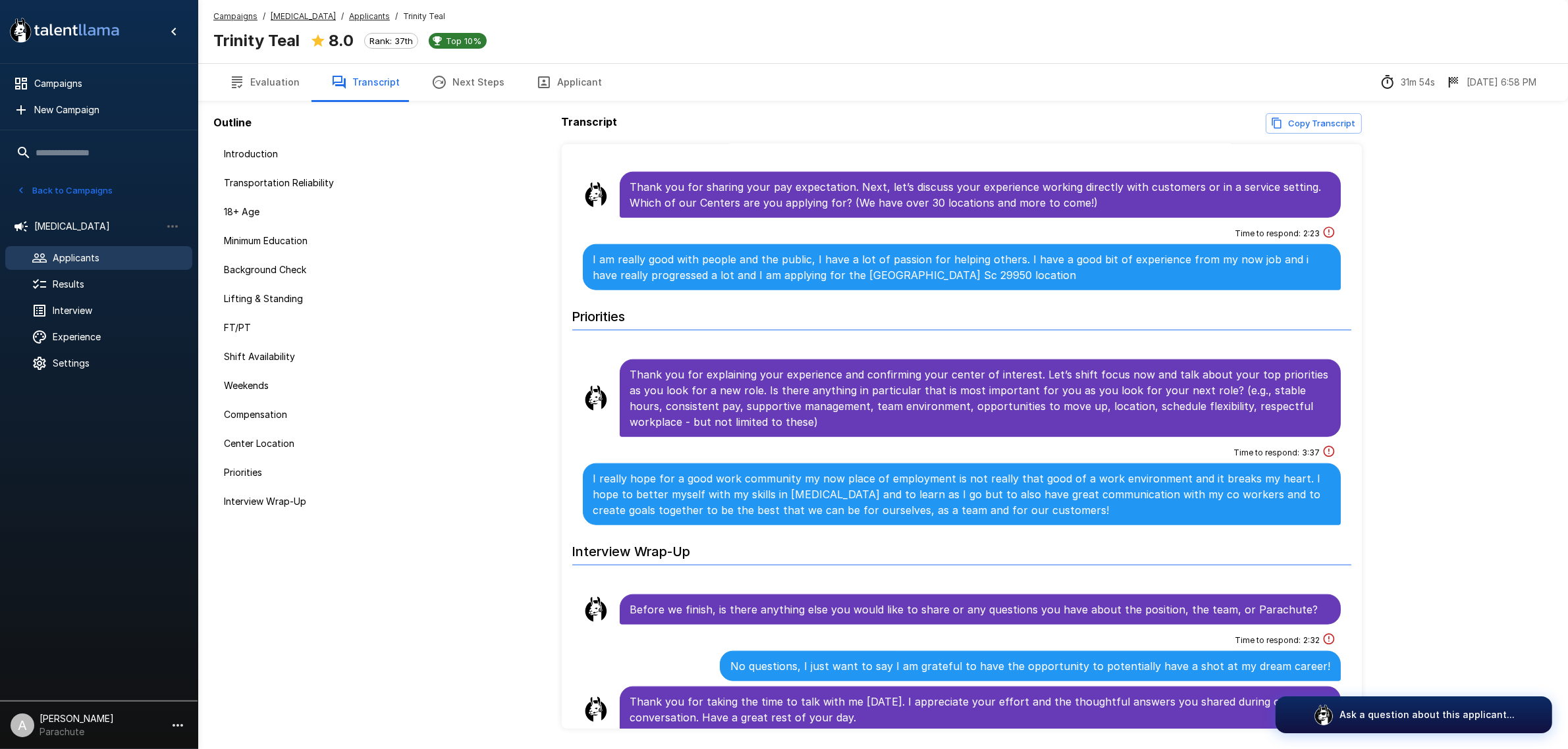
scroll to position [1751, 0]
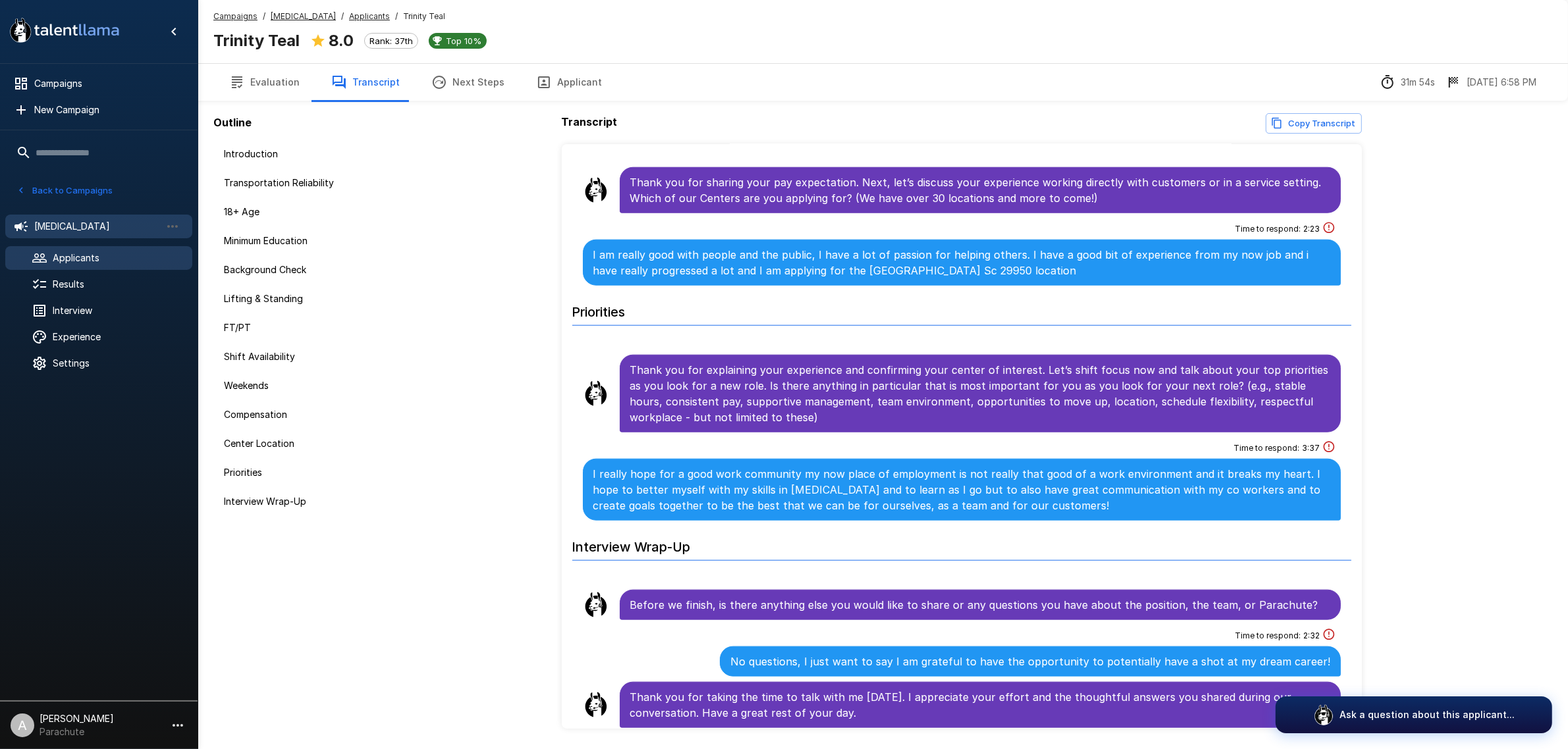
click at [87, 228] on span "[MEDICAL_DATA]" at bounding box center [97, 227] width 127 height 13
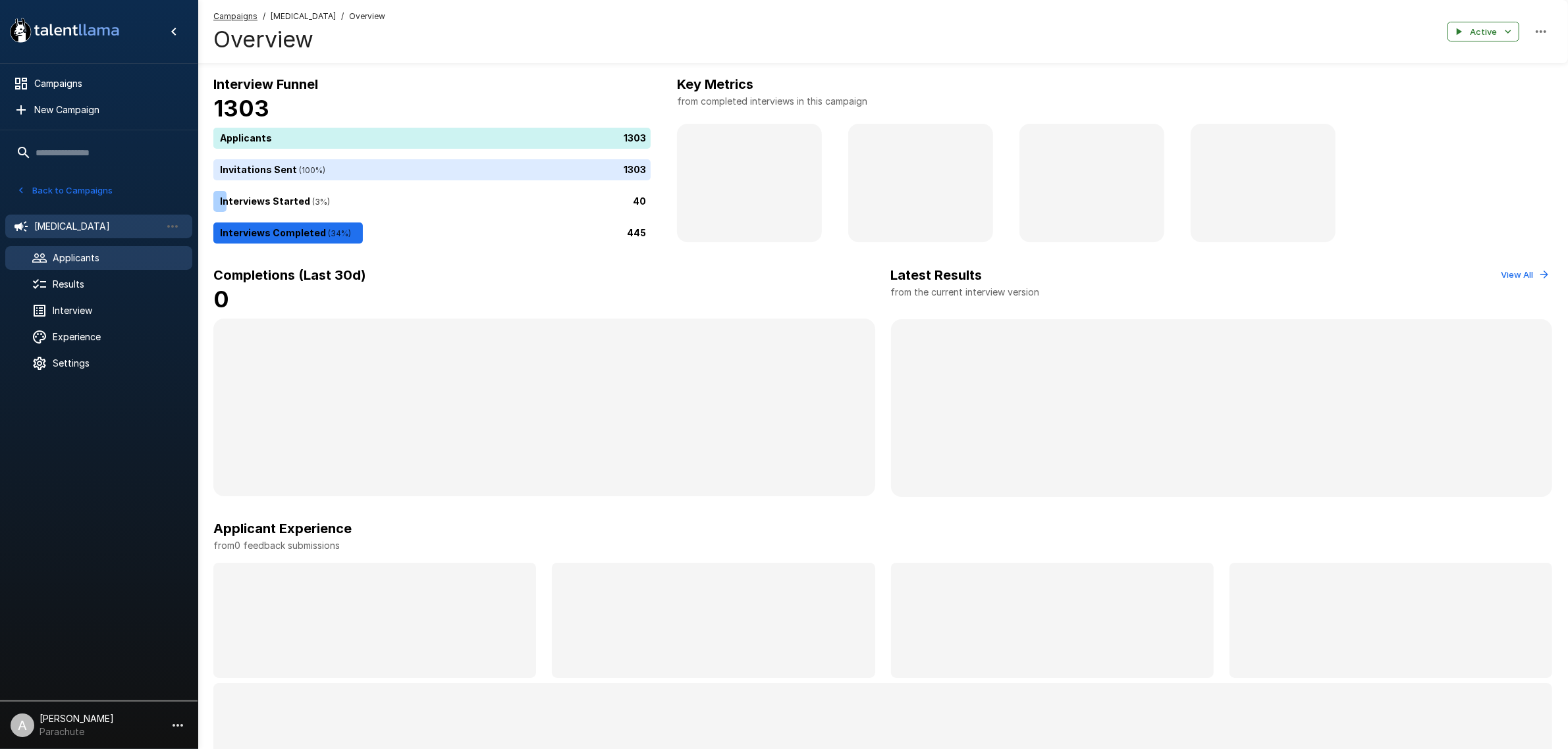
click at [77, 252] on span "Applicants" at bounding box center [117, 258] width 129 height 13
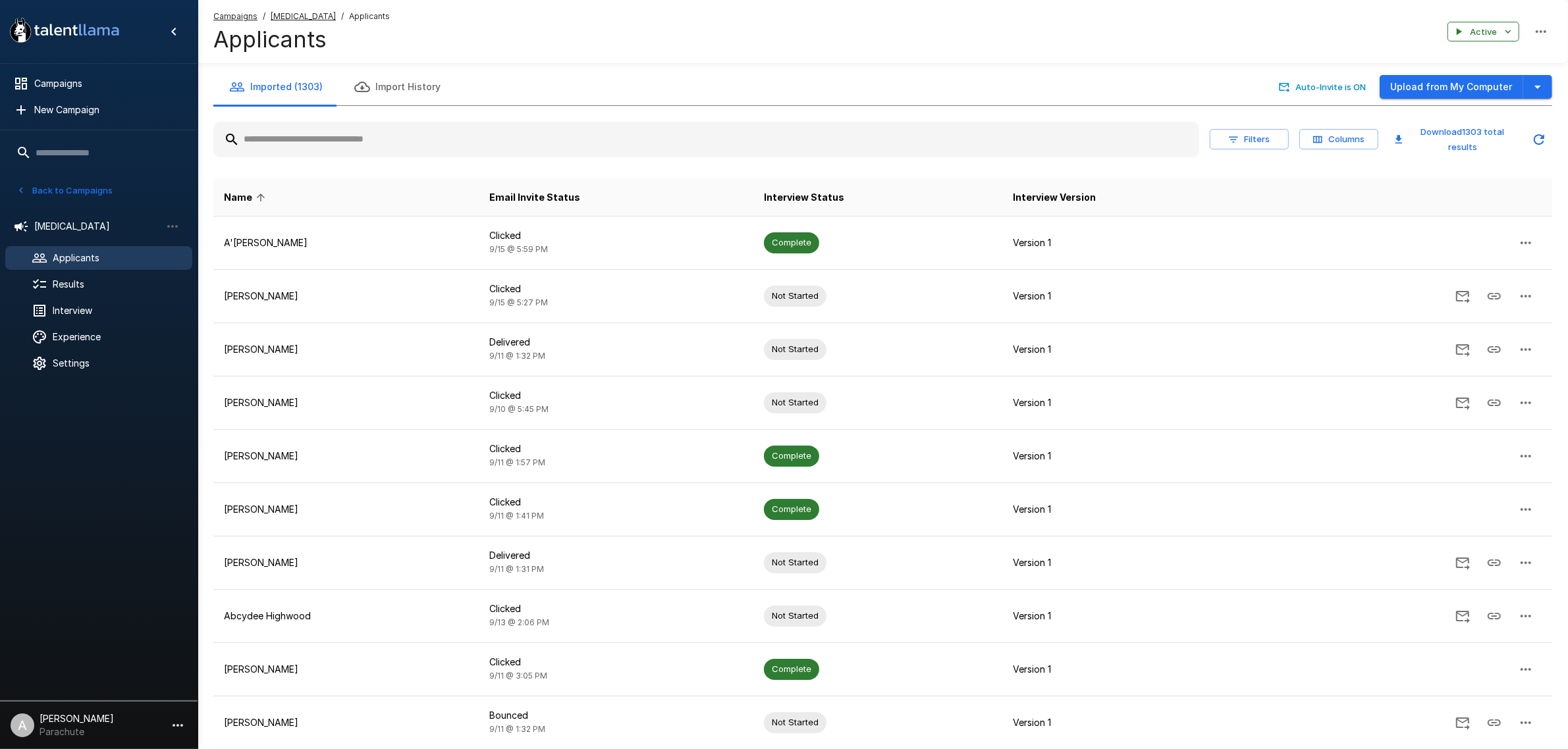
click at [380, 129] on input "text" at bounding box center [707, 140] width 986 height 23
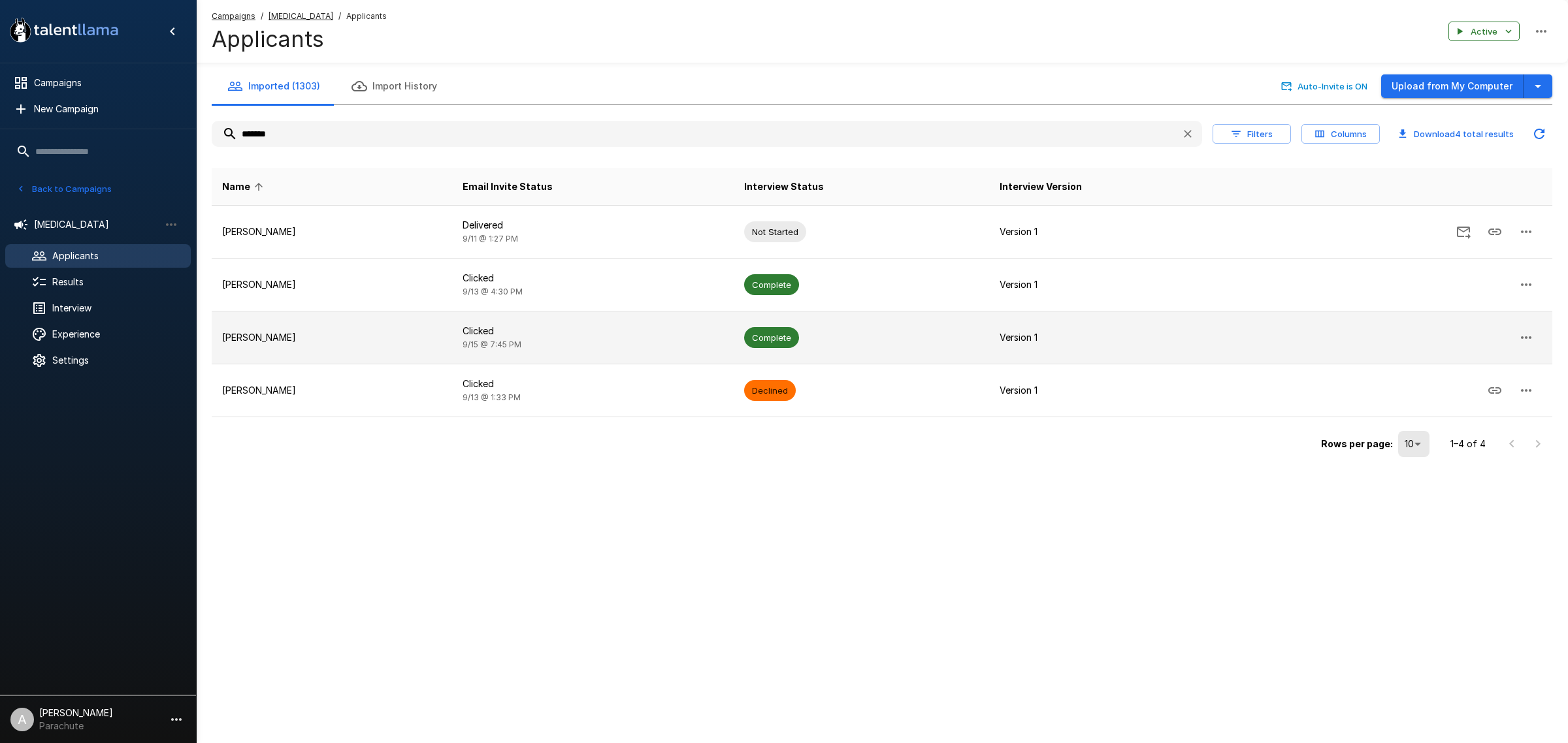
type input "*******"
click at [350, 325] on td "[PERSON_NAME]" at bounding box center [332, 337] width 240 height 53
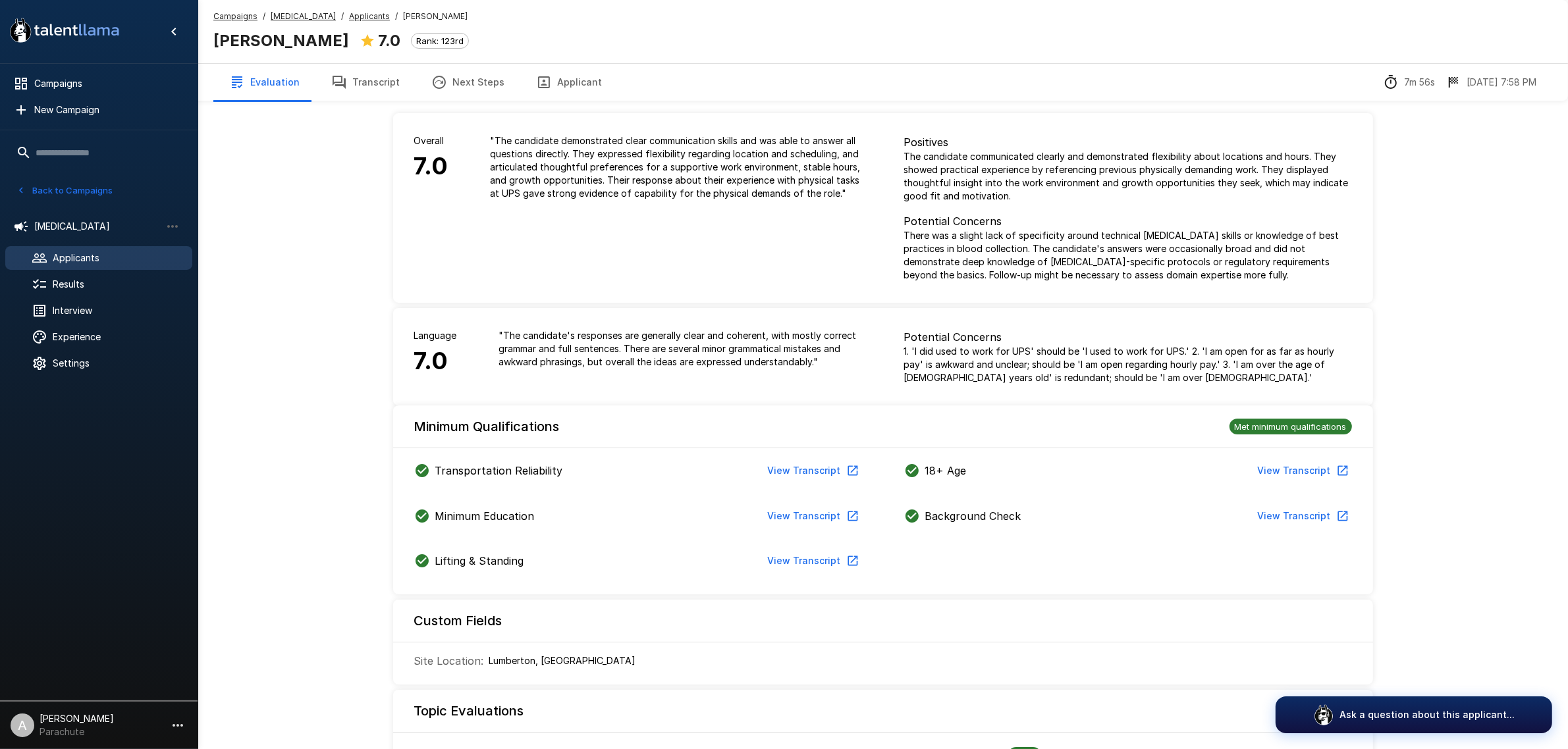
click at [373, 83] on button "Transcript" at bounding box center [365, 82] width 100 height 37
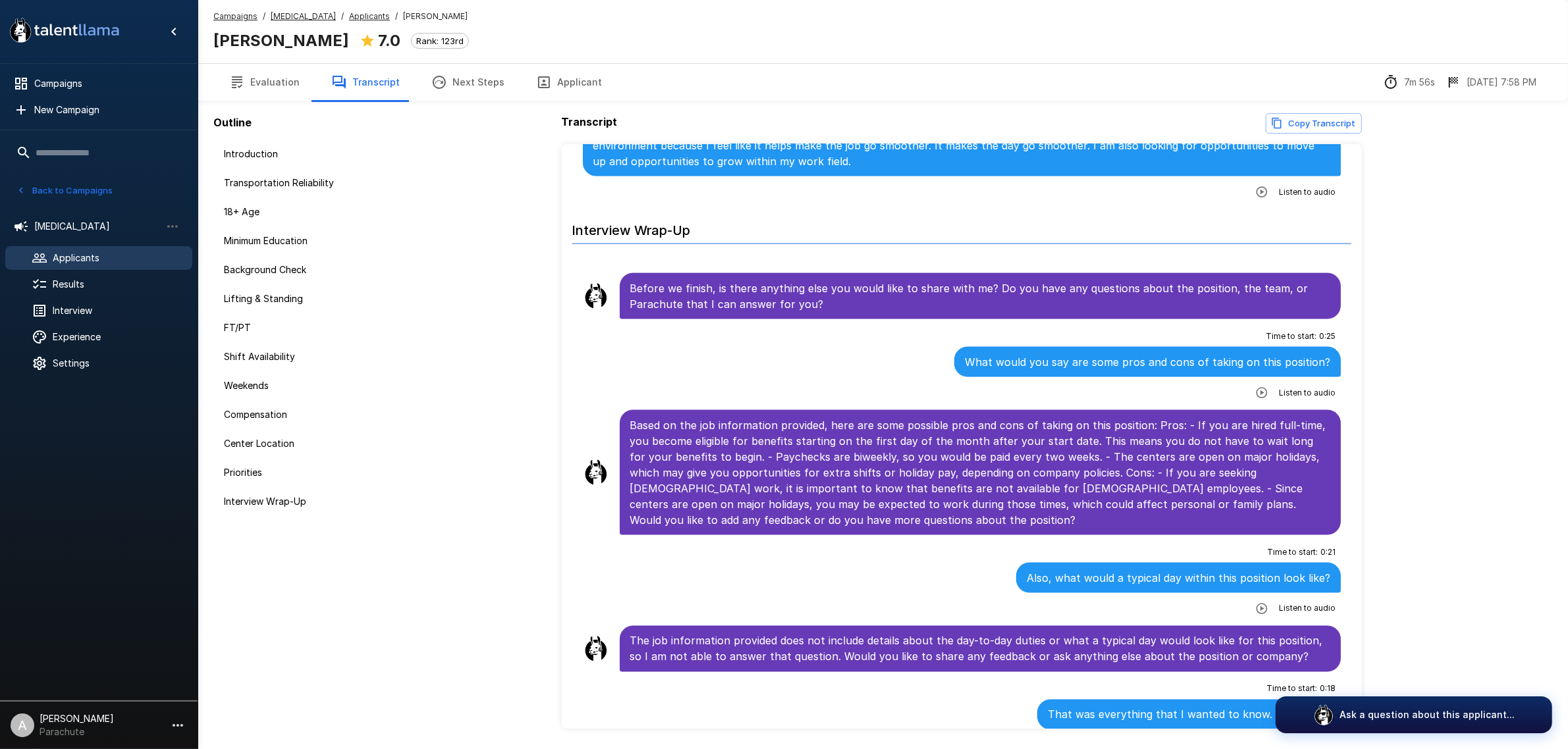
scroll to position [2773, 0]
